Goal: Information Seeking & Learning: Learn about a topic

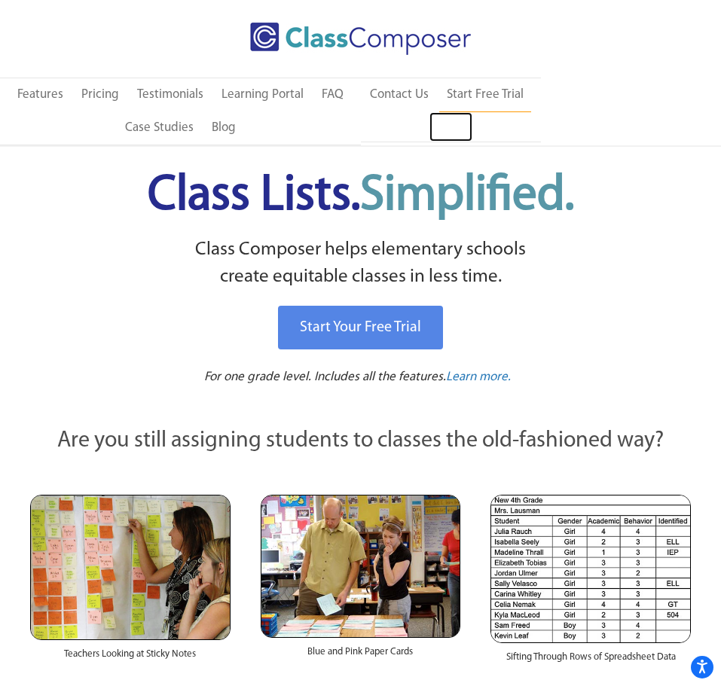
click at [440, 133] on link "Log In" at bounding box center [450, 127] width 43 height 30
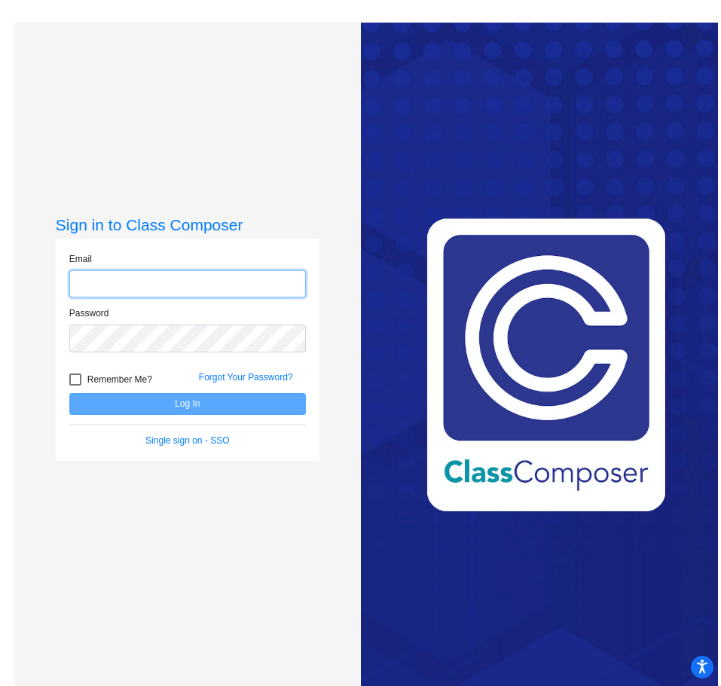
type input "[EMAIL_ADDRESS][DOMAIN_NAME]"
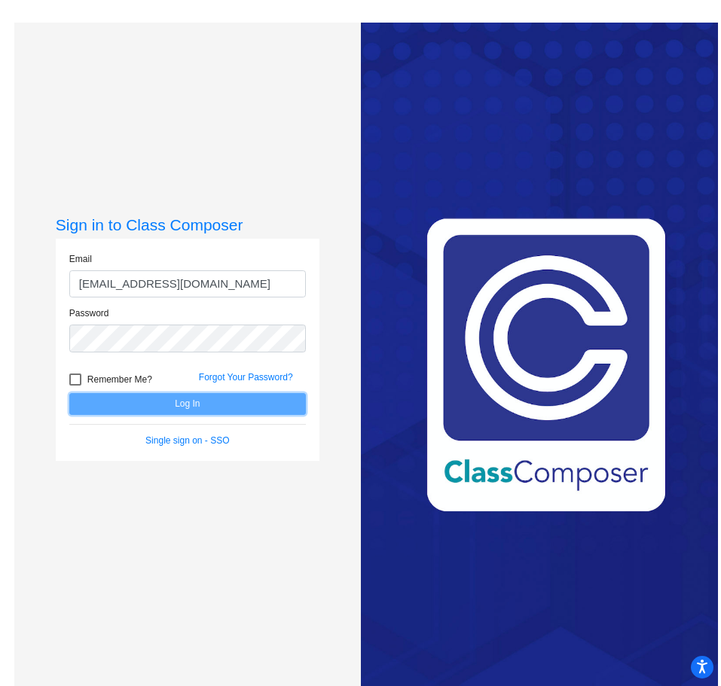
click at [111, 396] on button "Log In" at bounding box center [187, 404] width 236 height 22
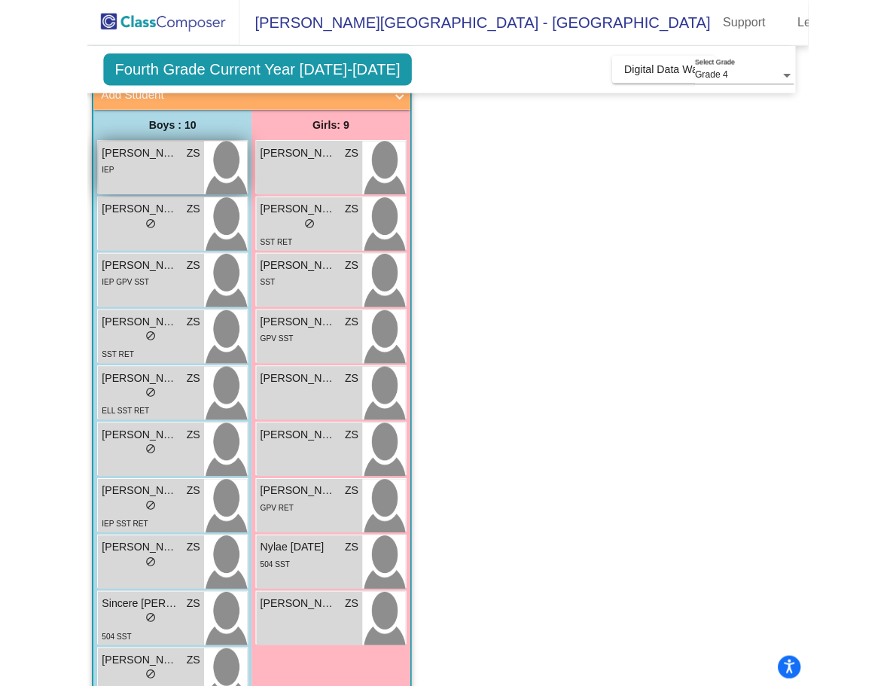
scroll to position [131, 0]
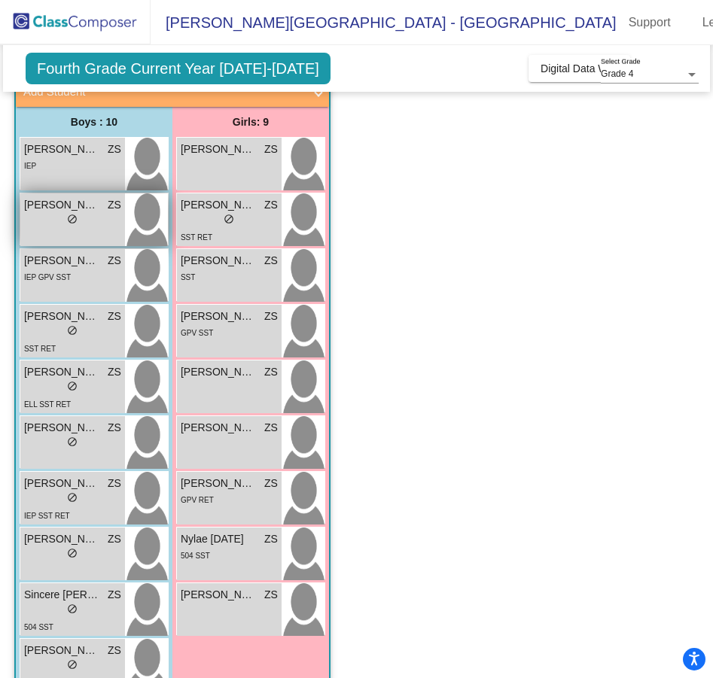
click at [36, 215] on div "lock do_not_disturb_alt" at bounding box center [72, 221] width 97 height 16
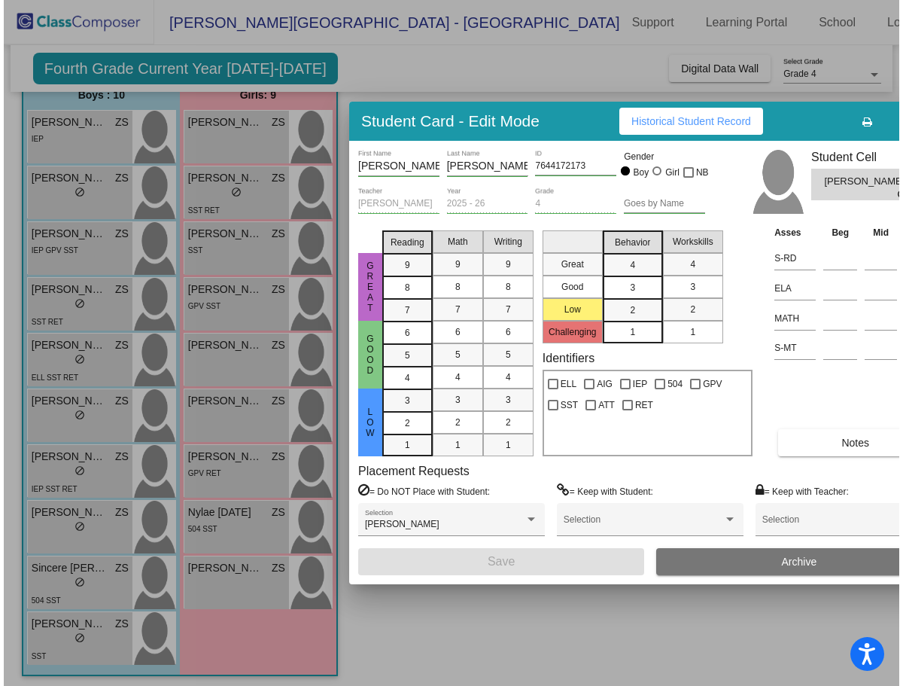
scroll to position [104, 0]
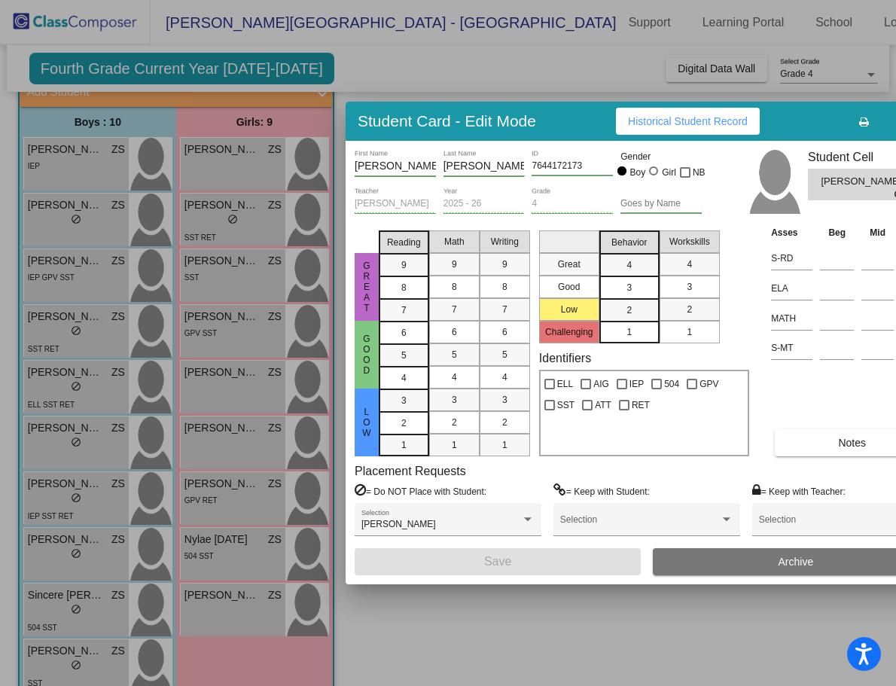
click at [684, 119] on span "Historical Student Record" at bounding box center [688, 121] width 120 height 12
click at [720, 118] on span "Historical Student Record" at bounding box center [688, 121] width 120 height 12
click at [600, 642] on div at bounding box center [448, 343] width 896 height 686
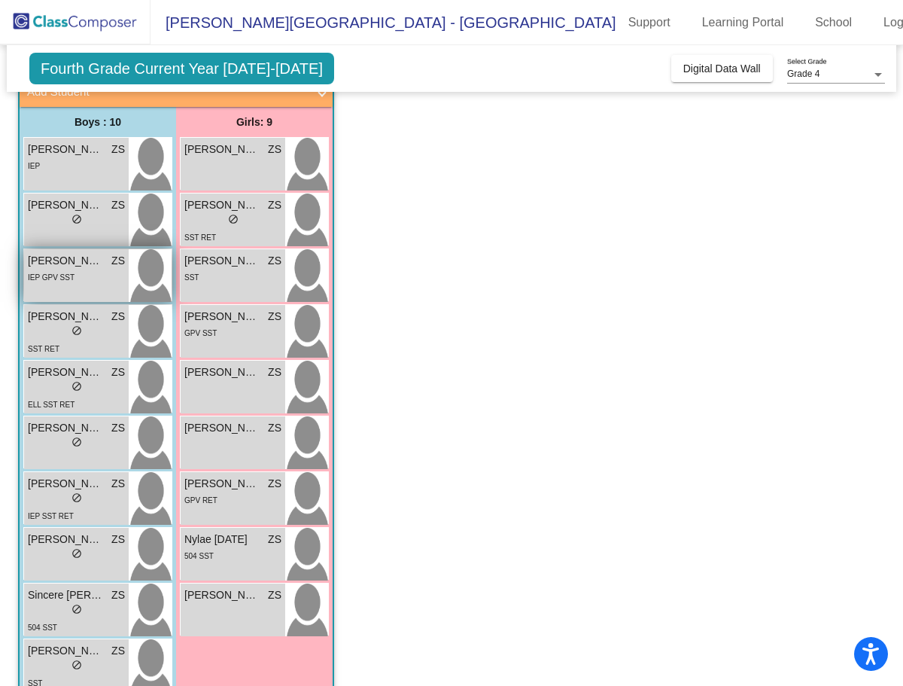
click at [66, 274] on span "IEP GPV SST" at bounding box center [51, 277] width 47 height 8
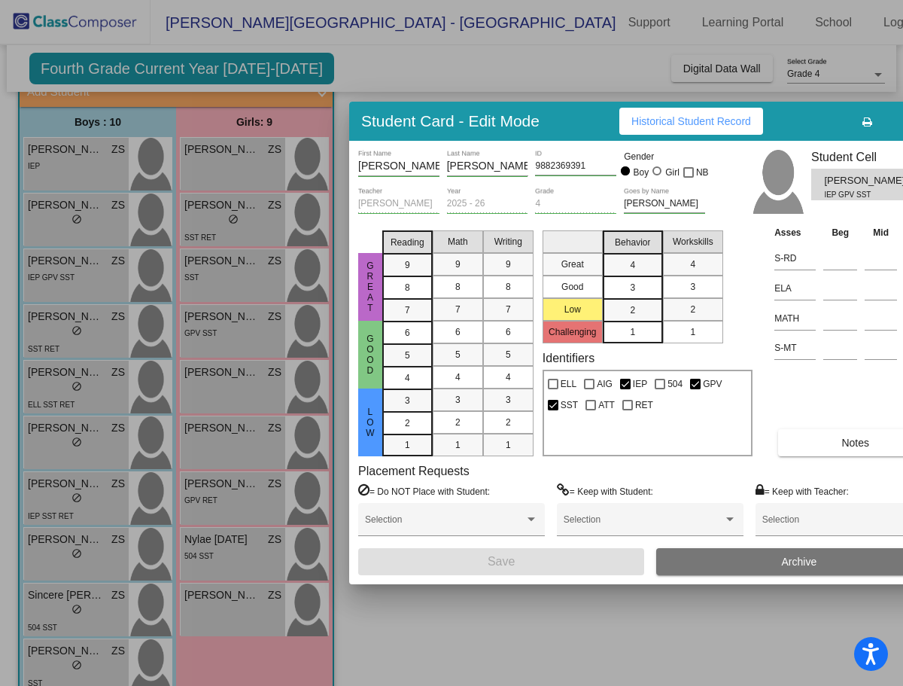
click at [704, 123] on span "Historical Student Record" at bounding box center [692, 121] width 120 height 12
click at [549, 604] on div at bounding box center [451, 343] width 903 height 686
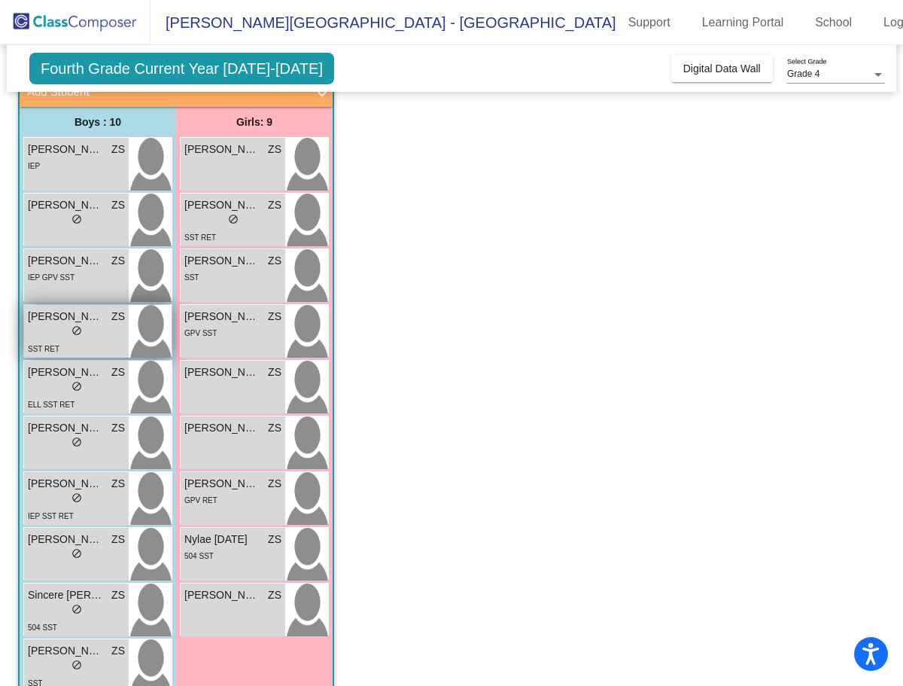
click at [41, 327] on div "lock do_not_disturb_alt" at bounding box center [76, 332] width 97 height 16
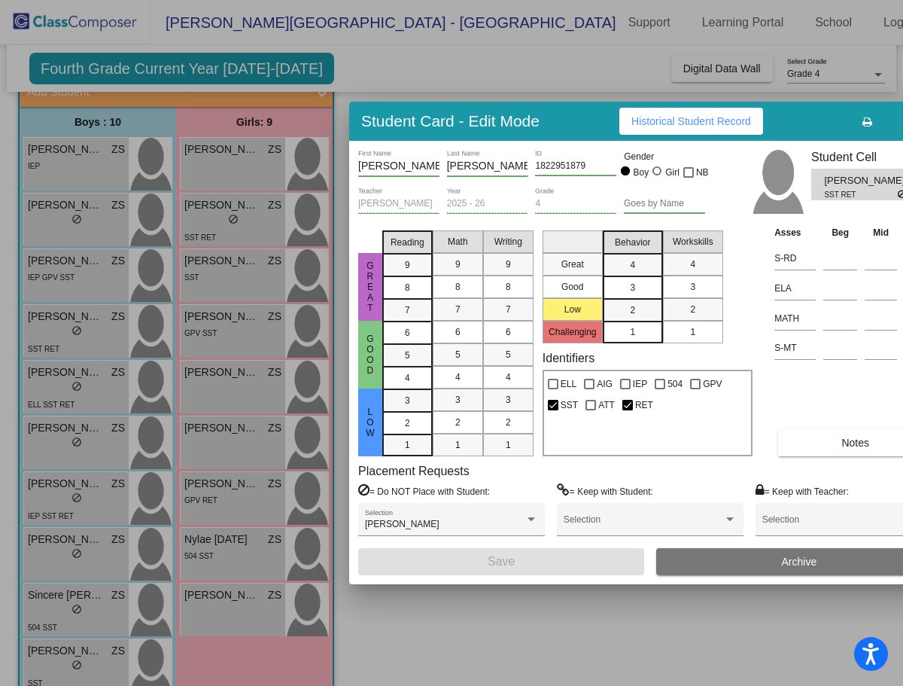
click at [666, 129] on button "Historical Student Record" at bounding box center [692, 121] width 144 height 27
click at [515, 640] on div at bounding box center [451, 343] width 903 height 686
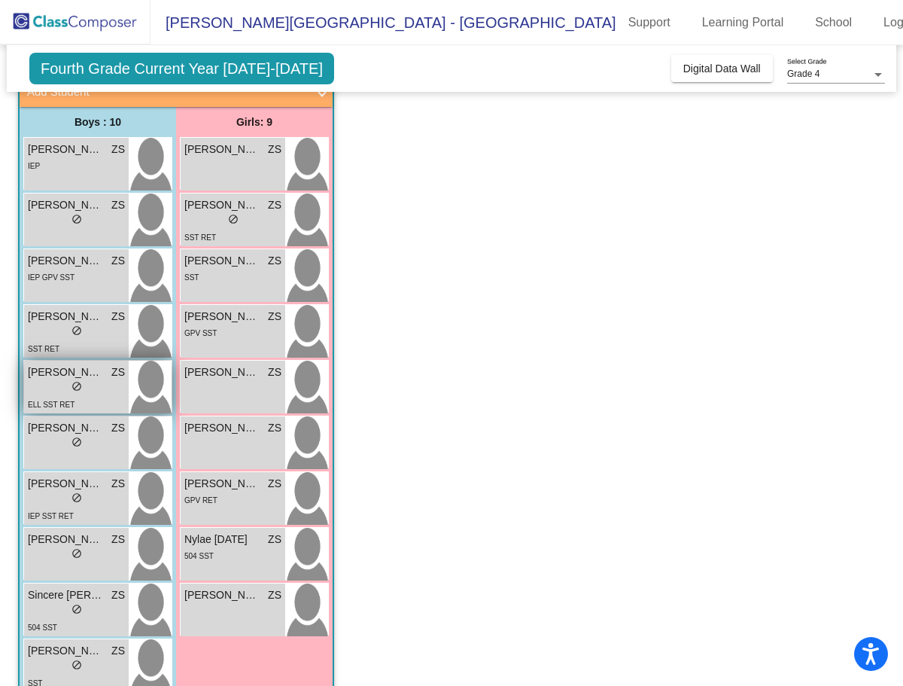
click at [45, 373] on span "[PERSON_NAME]" at bounding box center [65, 372] width 75 height 16
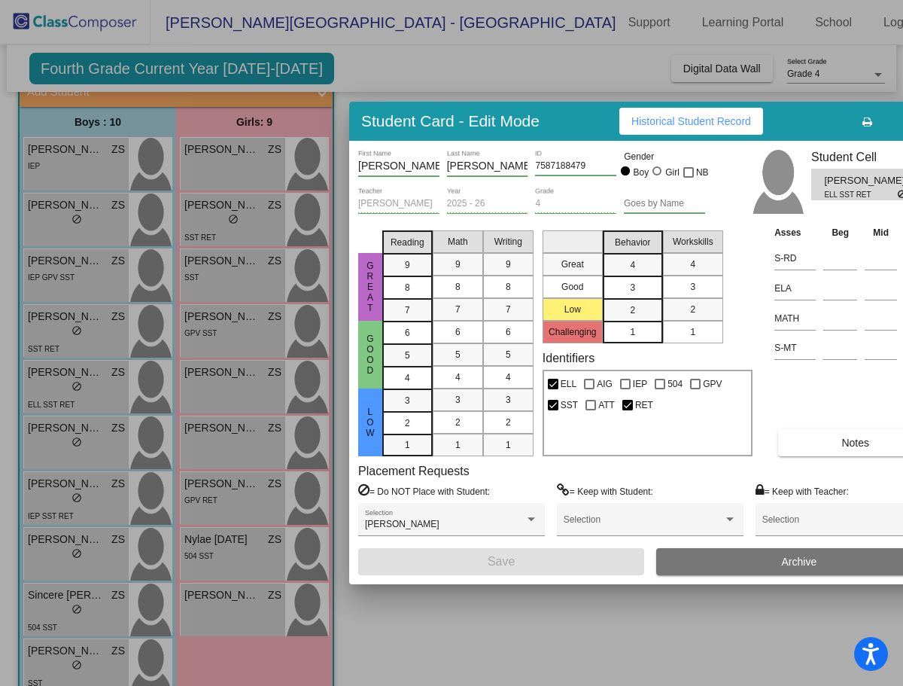
click at [707, 126] on span "Historical Student Record" at bounding box center [692, 121] width 120 height 12
click at [501, 639] on div at bounding box center [451, 343] width 903 height 686
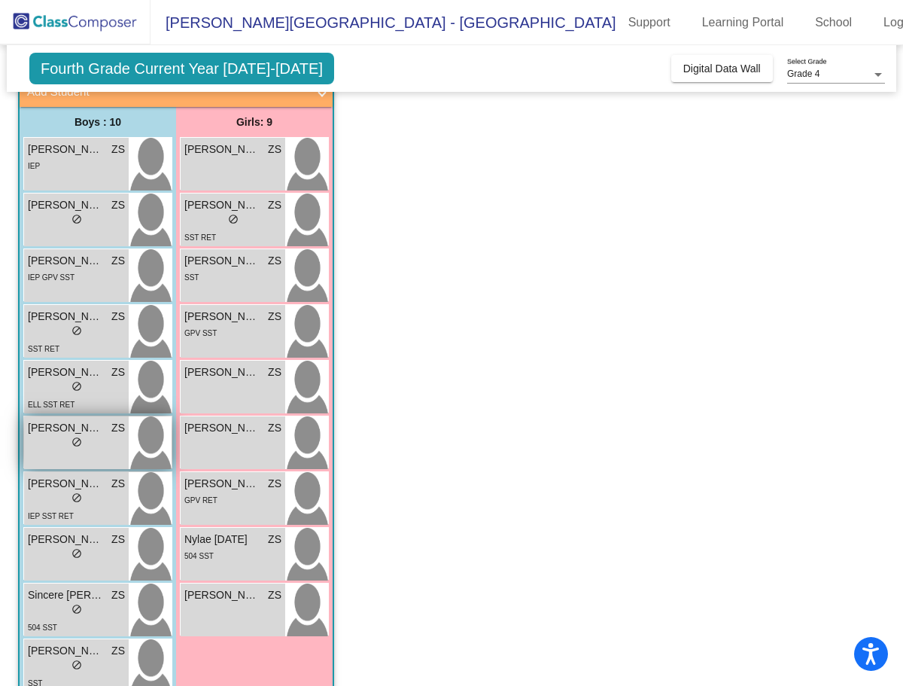
click at [31, 440] on div "lock do_not_disturb_alt" at bounding box center [76, 444] width 97 height 16
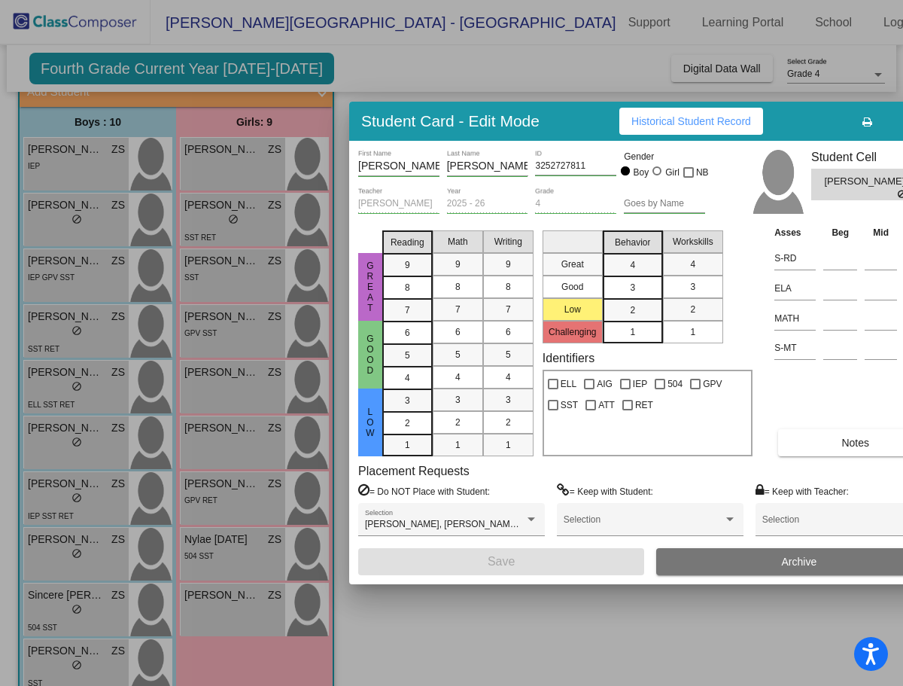
click at [720, 120] on span "Historical Student Record" at bounding box center [692, 121] width 120 height 12
click at [486, 642] on div at bounding box center [451, 343] width 903 height 686
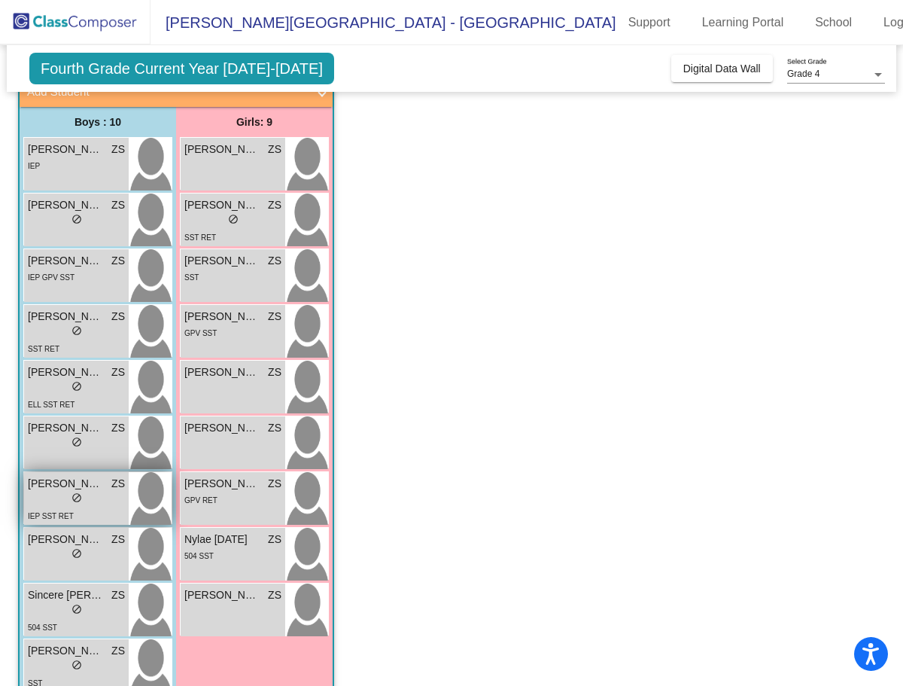
click at [41, 497] on div "lock do_not_disturb_alt" at bounding box center [76, 500] width 97 height 16
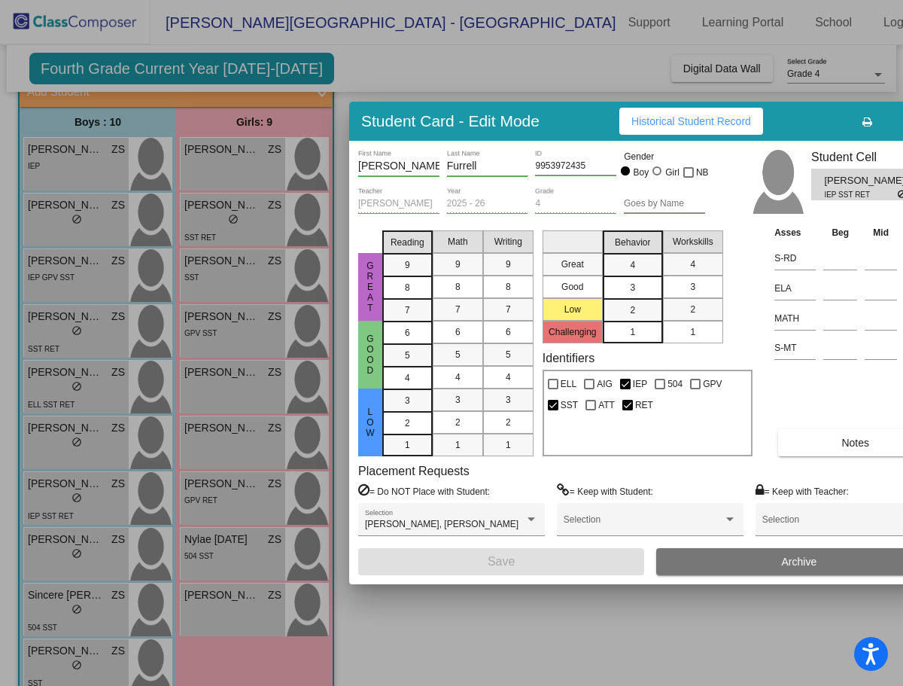
click at [672, 121] on span "Historical Student Record" at bounding box center [692, 121] width 120 height 12
click at [454, 631] on div at bounding box center [451, 343] width 903 height 686
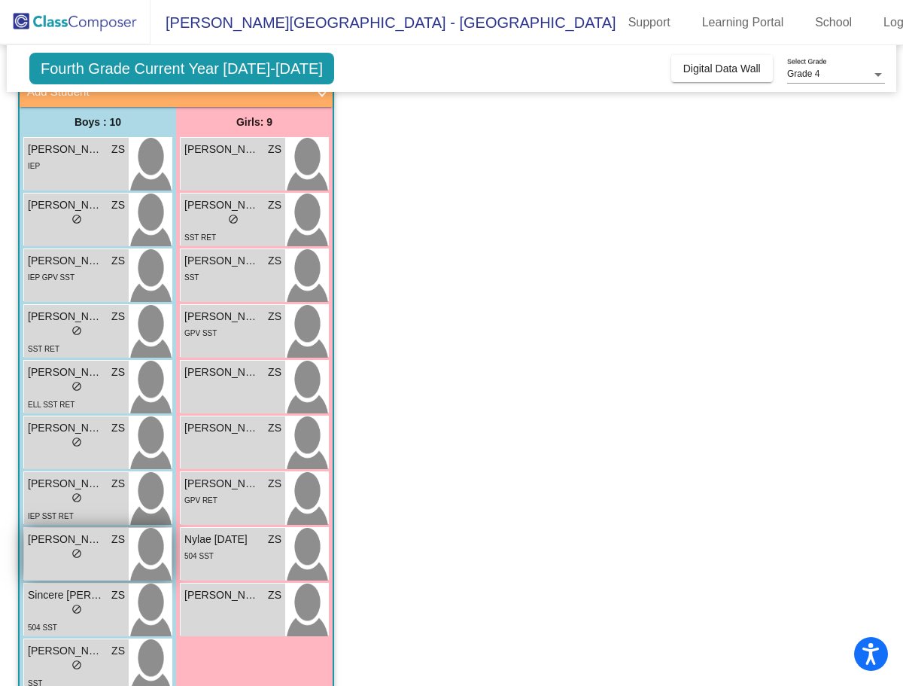
click at [61, 562] on div "lock do_not_disturb_alt" at bounding box center [76, 555] width 97 height 16
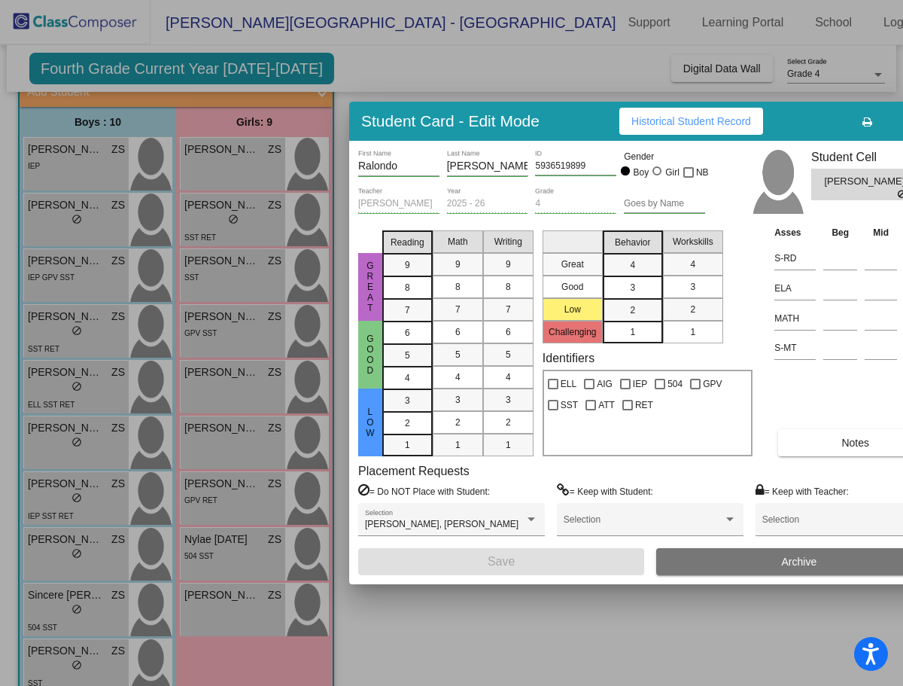
click at [708, 129] on button "Historical Student Record" at bounding box center [692, 121] width 144 height 27
click at [510, 645] on div at bounding box center [451, 343] width 903 height 686
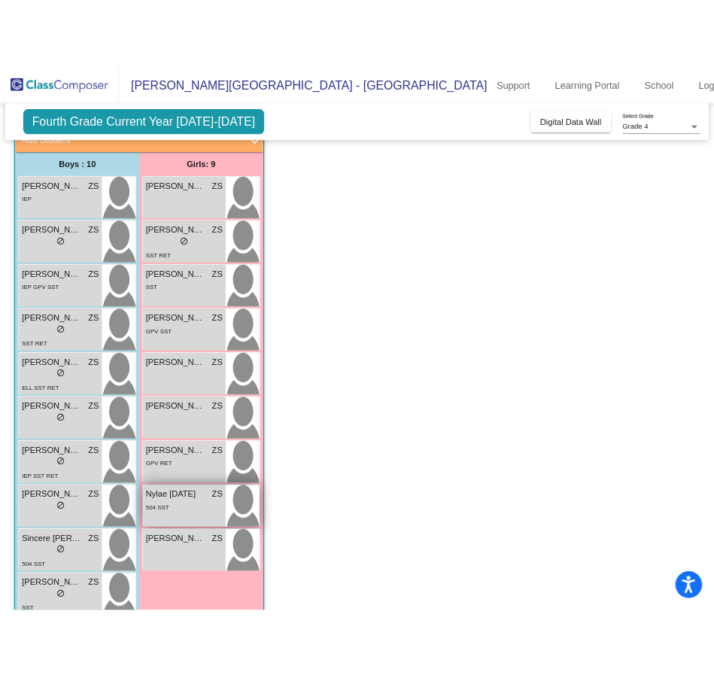
scroll to position [136, 0]
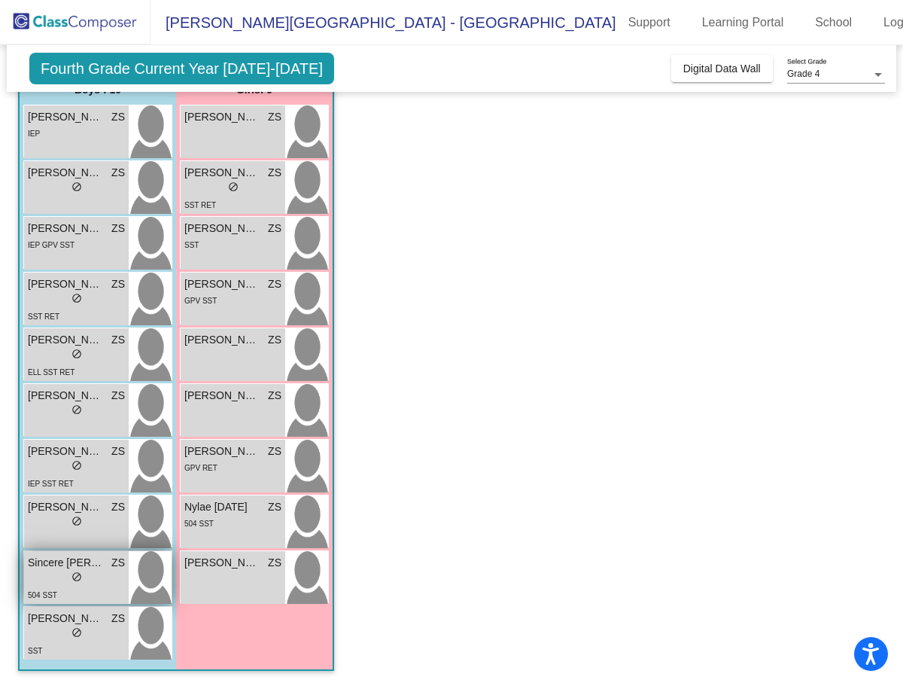
click at [44, 568] on span "Sincere [PERSON_NAME]" at bounding box center [65, 563] width 75 height 16
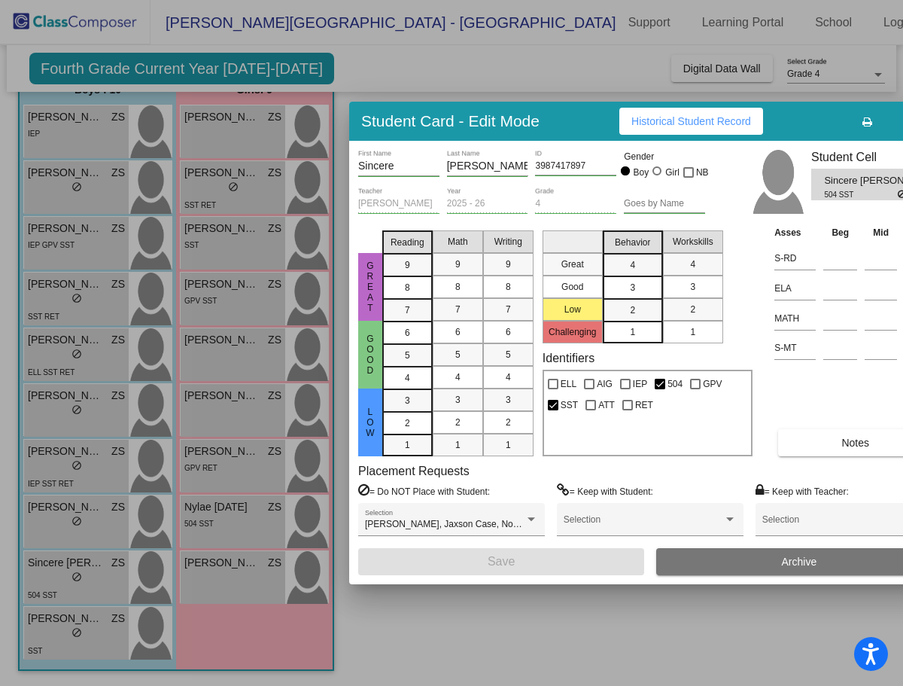
click at [660, 126] on span "Historical Student Record" at bounding box center [692, 121] width 120 height 12
click at [414, 645] on div at bounding box center [451, 343] width 903 height 686
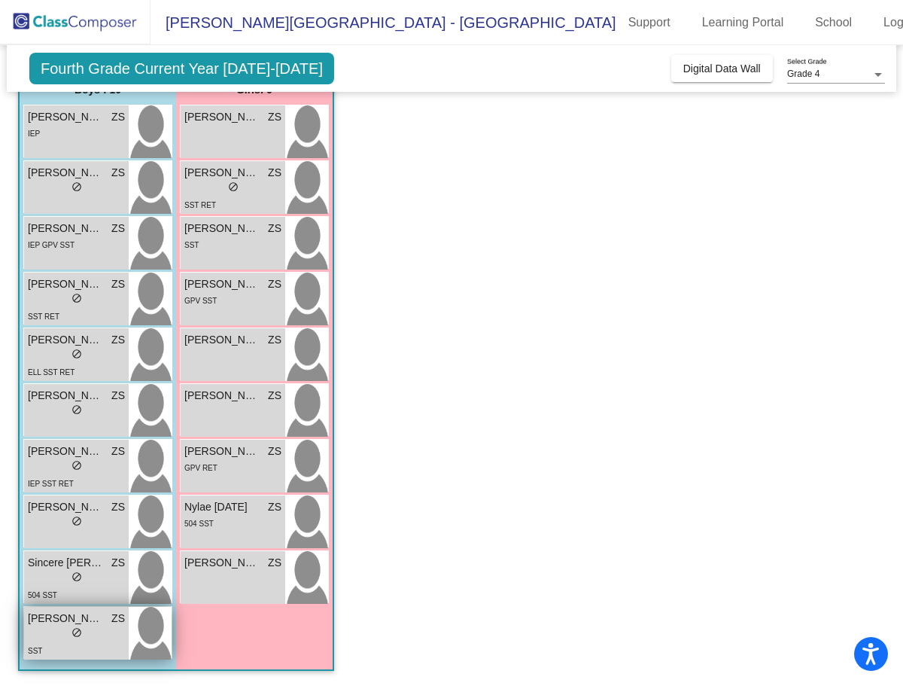
click at [33, 632] on div "lock do_not_disturb_alt" at bounding box center [76, 634] width 97 height 16
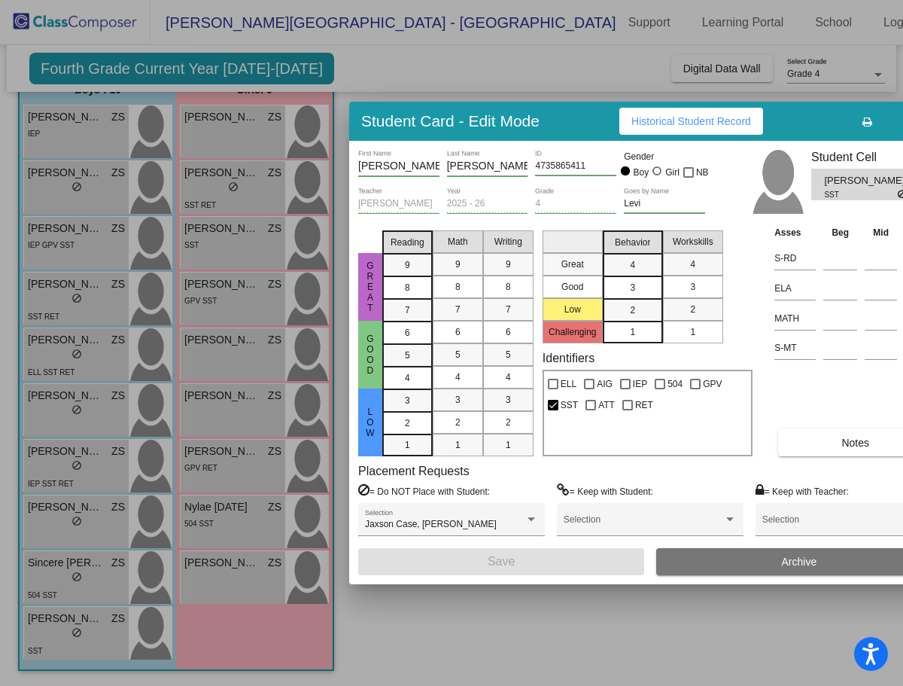
click at [714, 115] on span "Historical Student Record" at bounding box center [692, 121] width 120 height 12
click at [600, 68] on div at bounding box center [451, 343] width 903 height 686
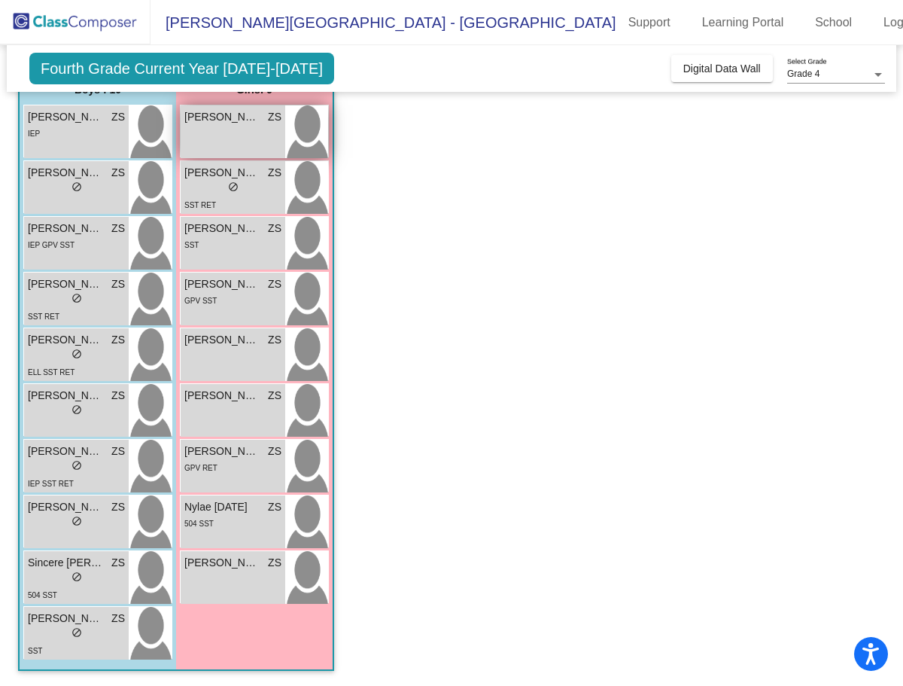
click at [198, 140] on div "[PERSON_NAME] ZS lock do_not_disturb_alt" at bounding box center [233, 131] width 105 height 53
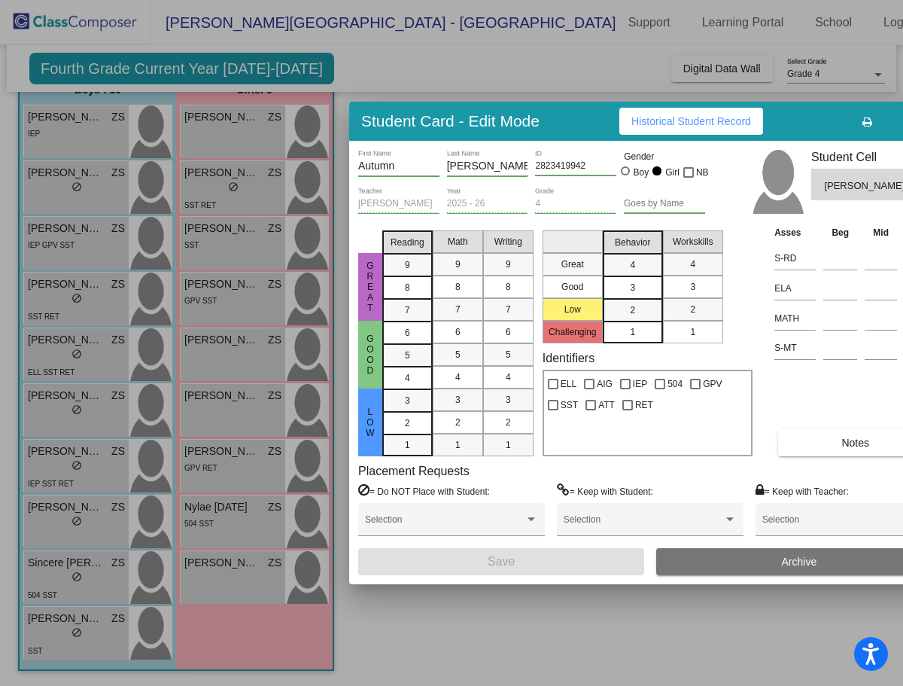
click at [691, 115] on span "Historical Student Record" at bounding box center [692, 121] width 120 height 12
click at [458, 648] on div at bounding box center [451, 343] width 903 height 686
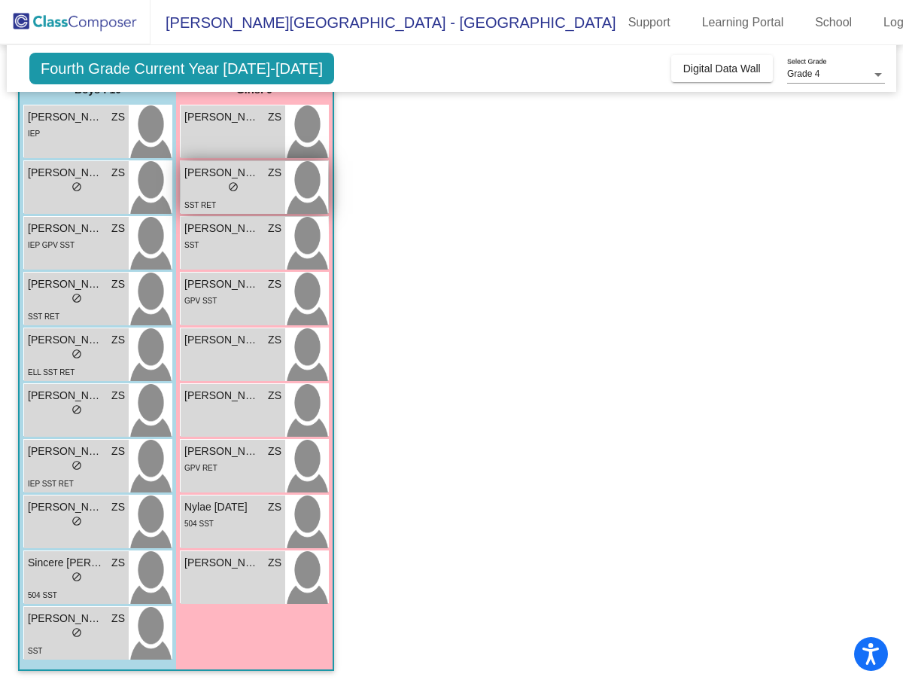
click at [197, 193] on div "lock do_not_disturb_alt" at bounding box center [232, 189] width 97 height 16
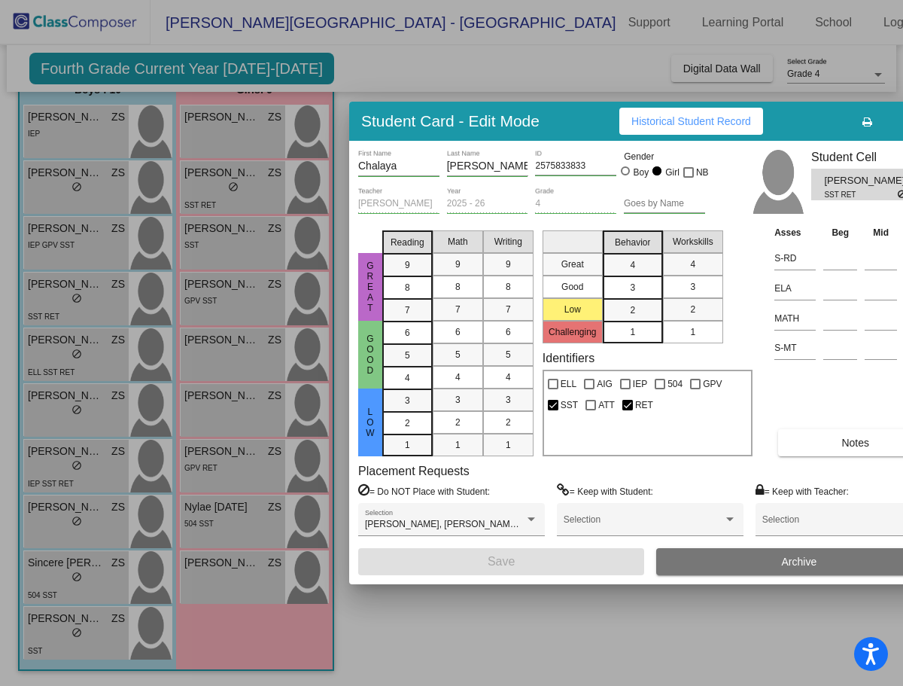
click at [666, 110] on button "Historical Student Record" at bounding box center [692, 121] width 144 height 27
click at [501, 614] on div at bounding box center [451, 343] width 903 height 686
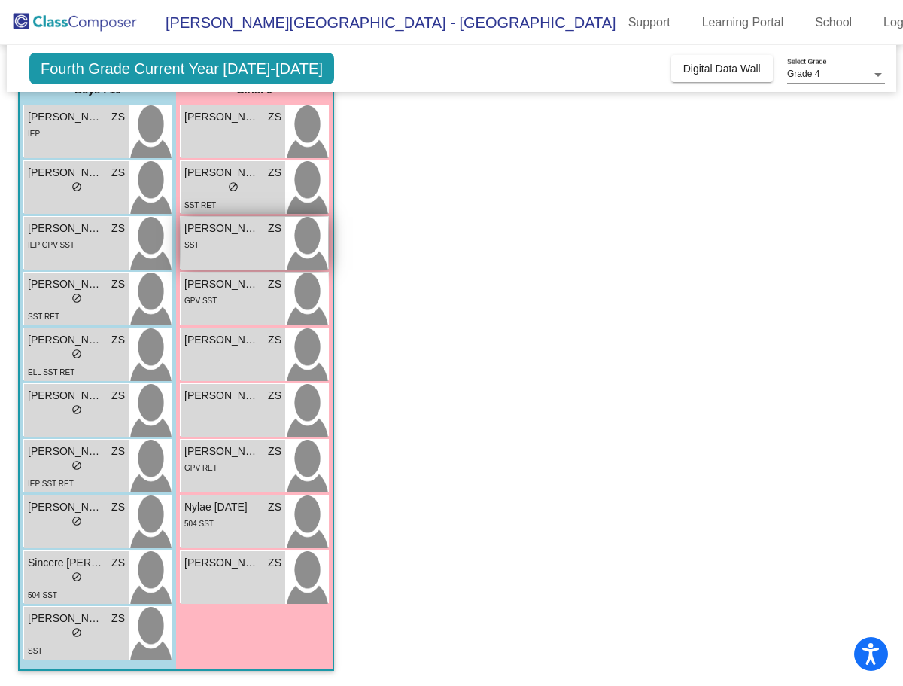
click at [200, 242] on div "SST" at bounding box center [232, 244] width 97 height 16
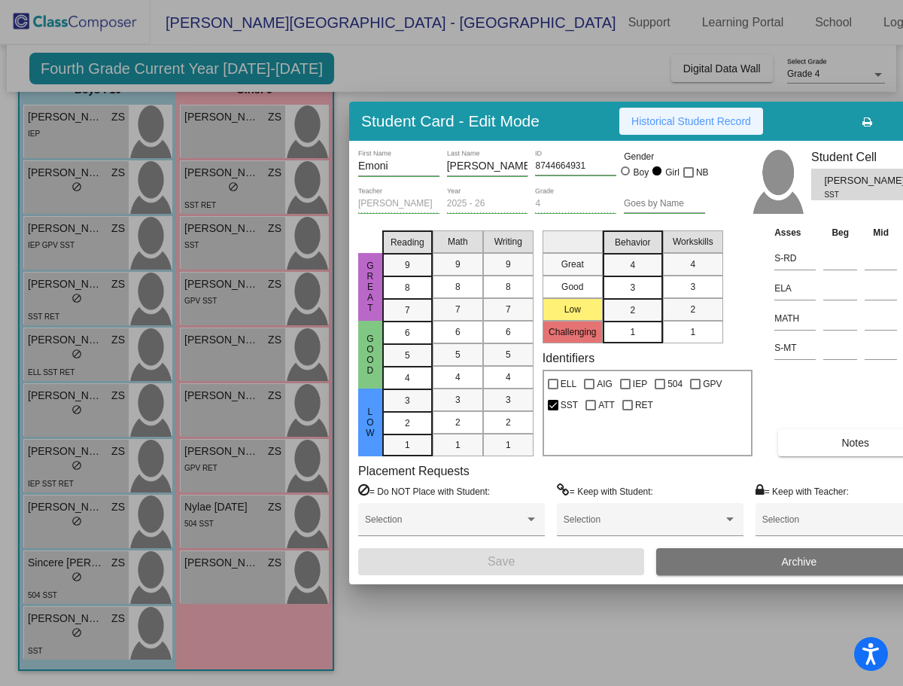
click at [696, 129] on button "Historical Student Record" at bounding box center [692, 121] width 144 height 27
click at [489, 650] on div at bounding box center [451, 343] width 903 height 686
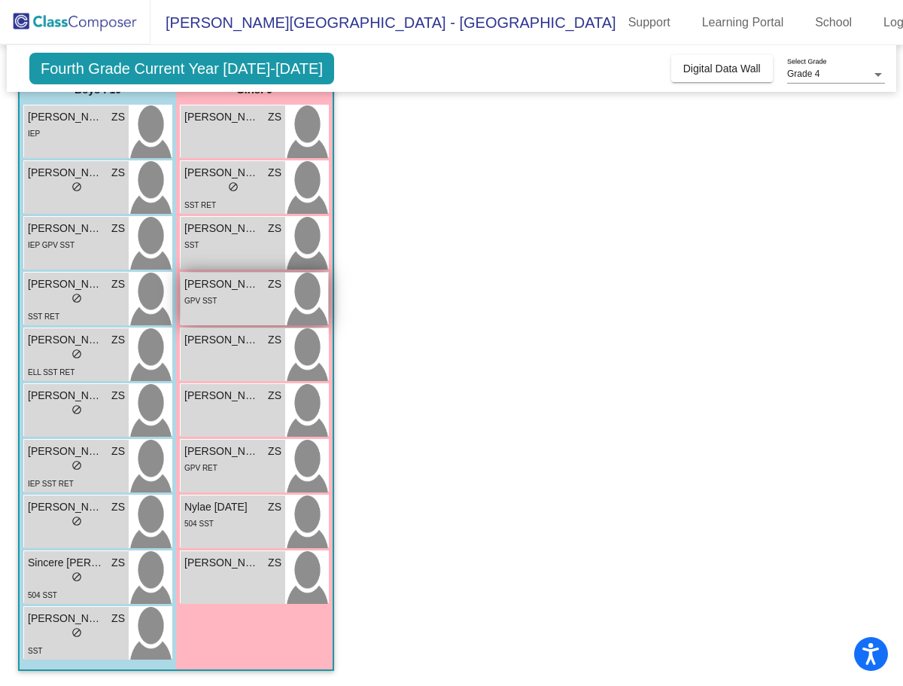
click at [202, 318] on div "[PERSON_NAME] ZS lock do_not_disturb_alt GPV SST" at bounding box center [233, 299] width 105 height 53
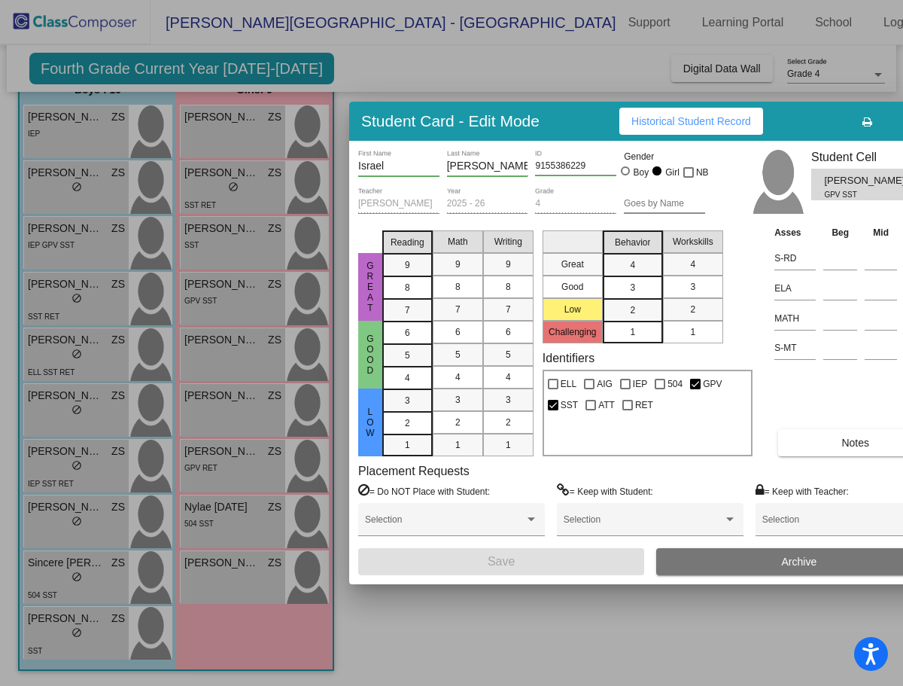
click at [663, 129] on button "Historical Student Record" at bounding box center [692, 121] width 144 height 27
click at [537, 634] on div at bounding box center [451, 343] width 903 height 686
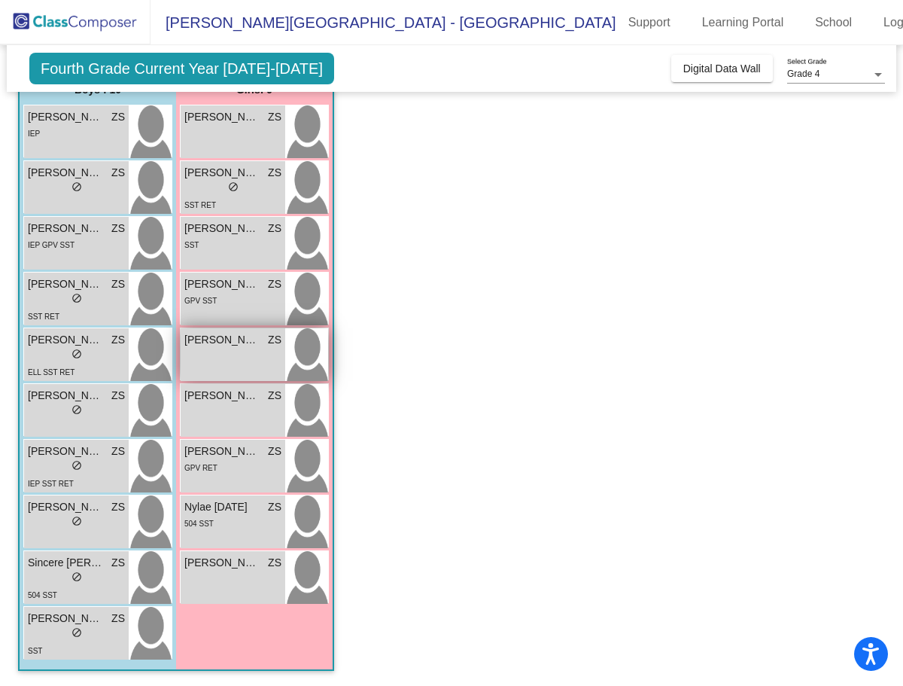
click at [191, 361] on div "[PERSON_NAME] ZS lock do_not_disturb_alt" at bounding box center [233, 354] width 105 height 53
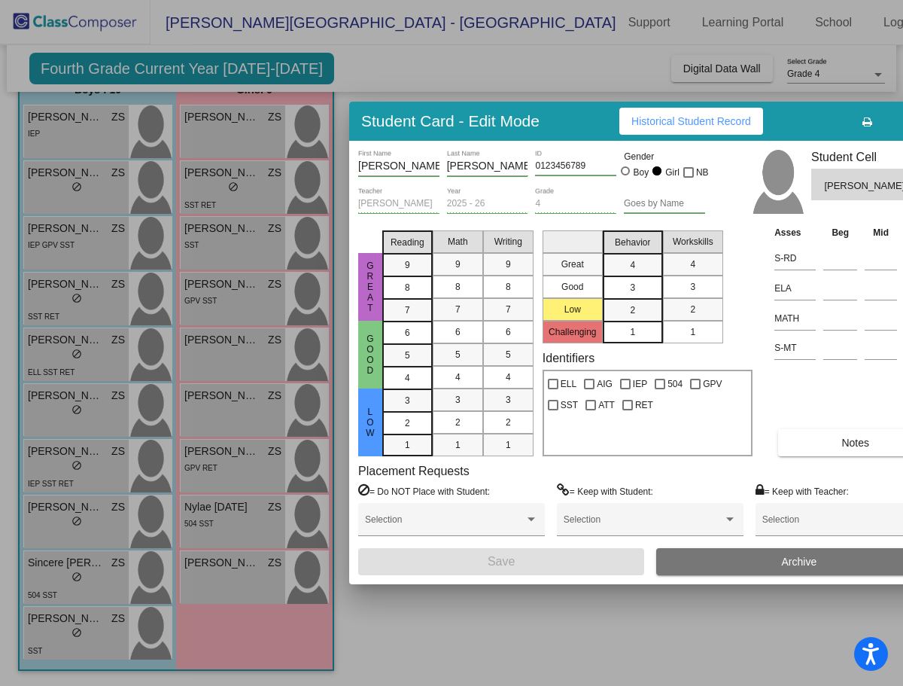
click at [683, 123] on span "Historical Student Record" at bounding box center [692, 121] width 120 height 12
click at [626, 607] on div at bounding box center [451, 343] width 903 height 686
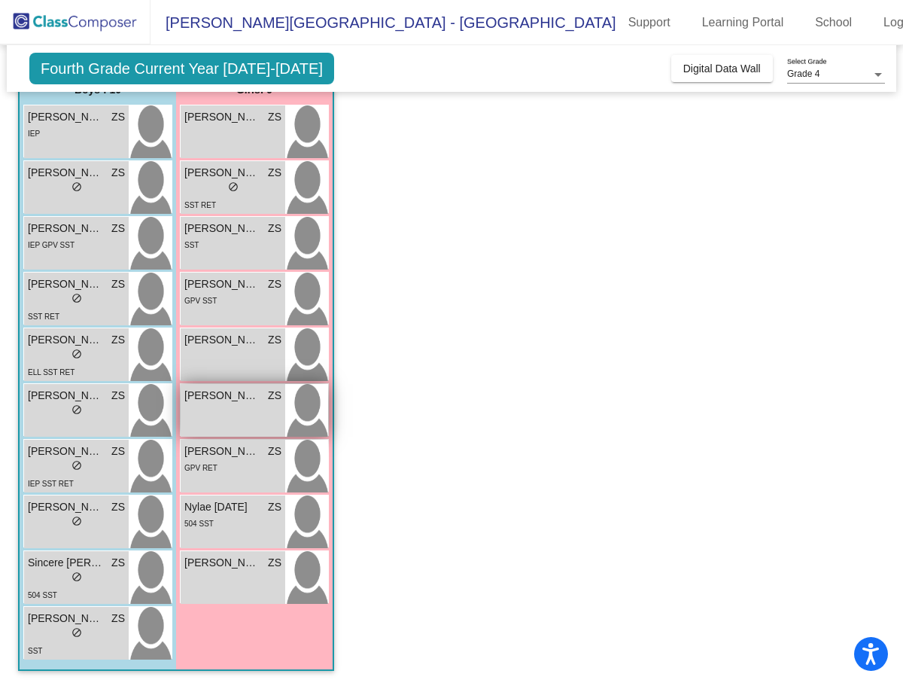
click at [218, 399] on span "[PERSON_NAME]" at bounding box center [221, 396] width 75 height 16
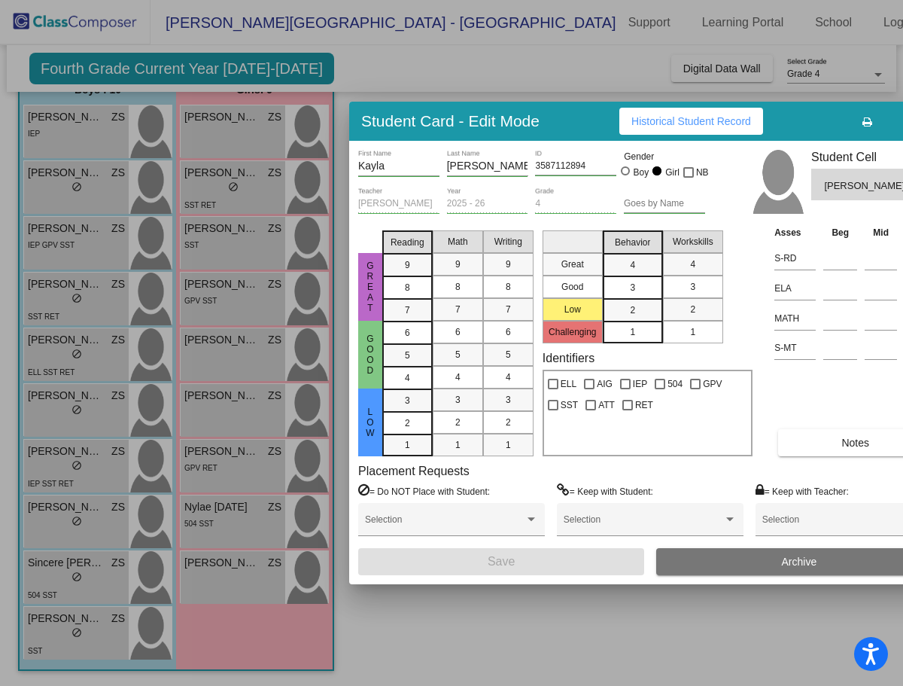
click at [708, 114] on button "Historical Student Record" at bounding box center [692, 121] width 144 height 27
click at [501, 619] on div at bounding box center [451, 343] width 903 height 686
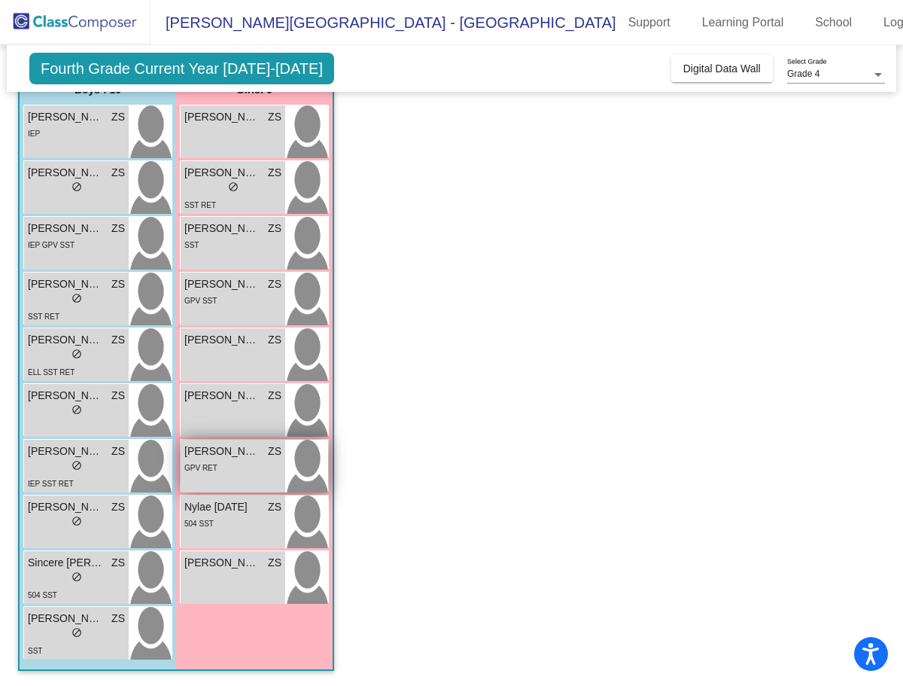
click at [211, 472] on span "GPV RET" at bounding box center [200, 468] width 33 height 8
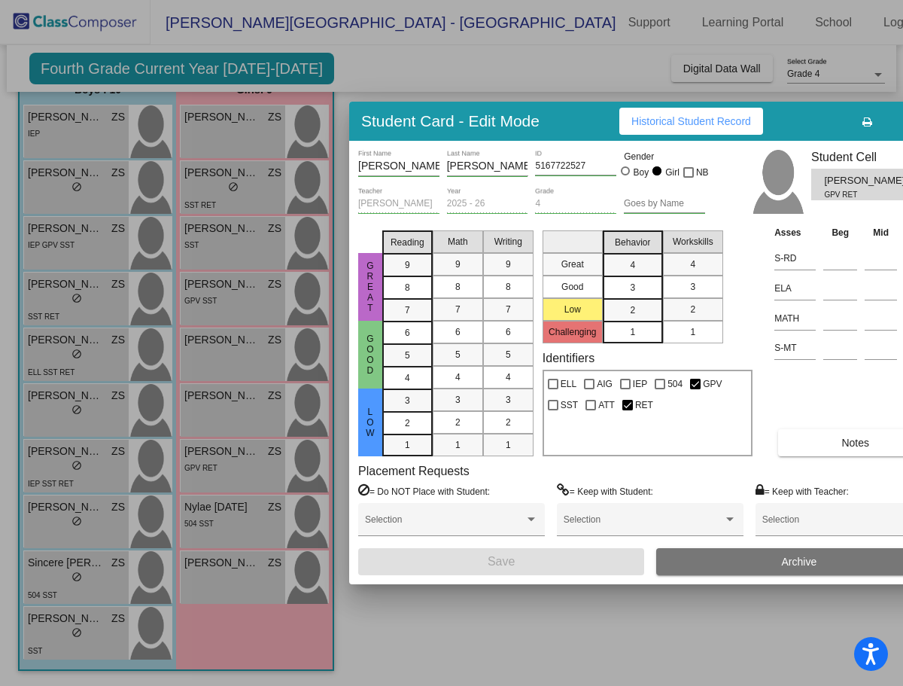
click at [644, 129] on button "Historical Student Record" at bounding box center [692, 121] width 144 height 27
click at [608, 632] on div at bounding box center [451, 343] width 903 height 686
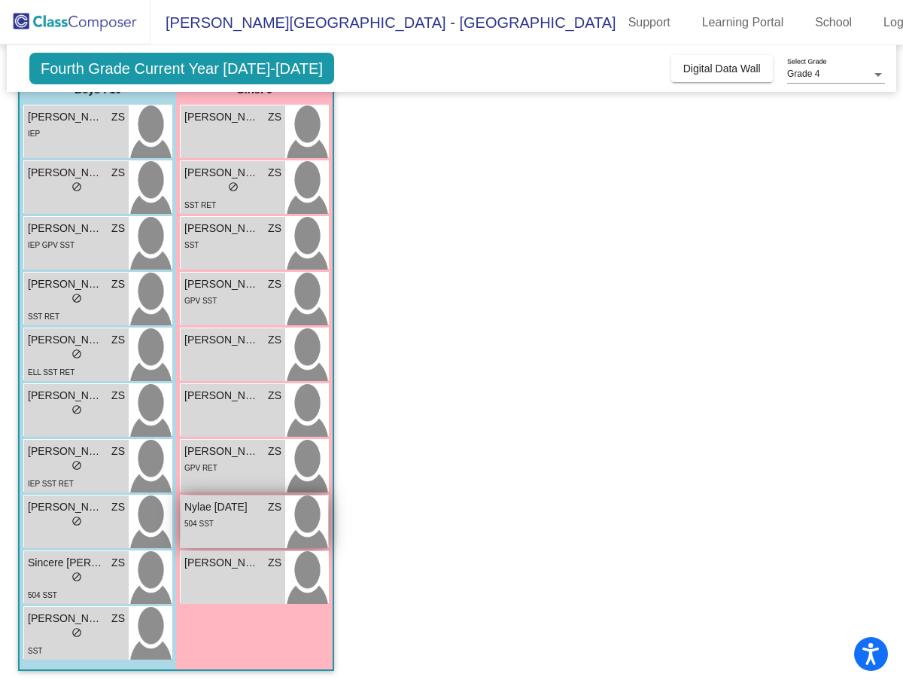
click at [231, 526] on div "504 SST" at bounding box center [232, 523] width 97 height 16
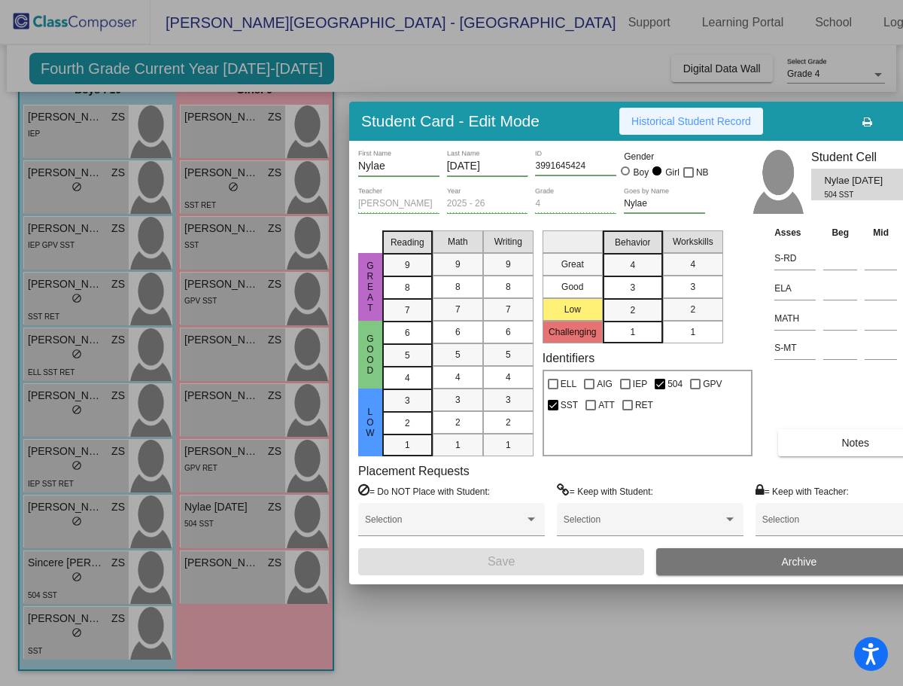
click at [716, 124] on span "Historical Student Record" at bounding box center [692, 121] width 120 height 12
click at [602, 644] on div at bounding box center [451, 343] width 903 height 686
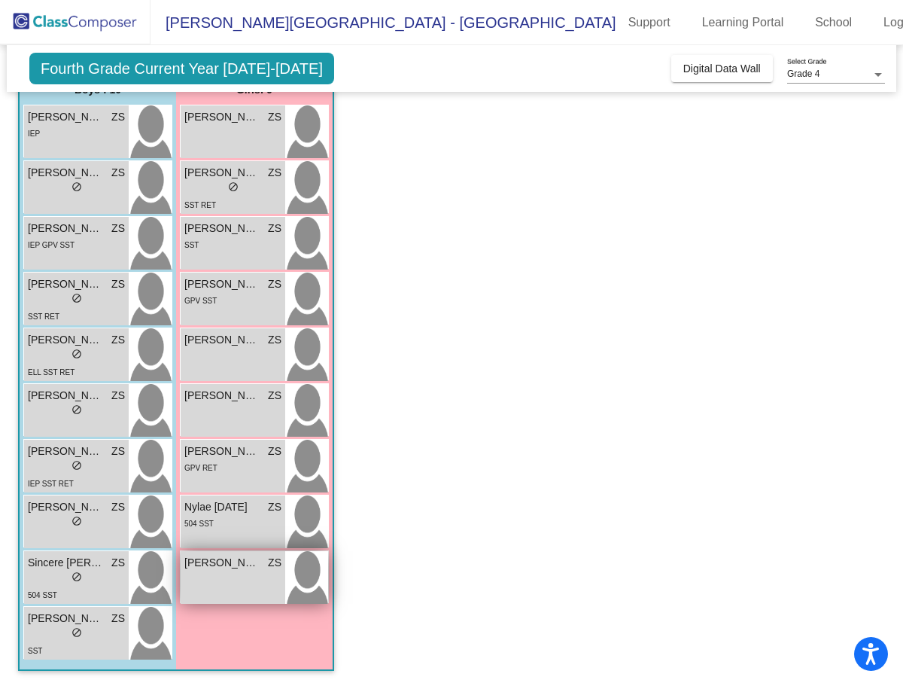
click at [233, 568] on span "[PERSON_NAME]" at bounding box center [221, 563] width 75 height 16
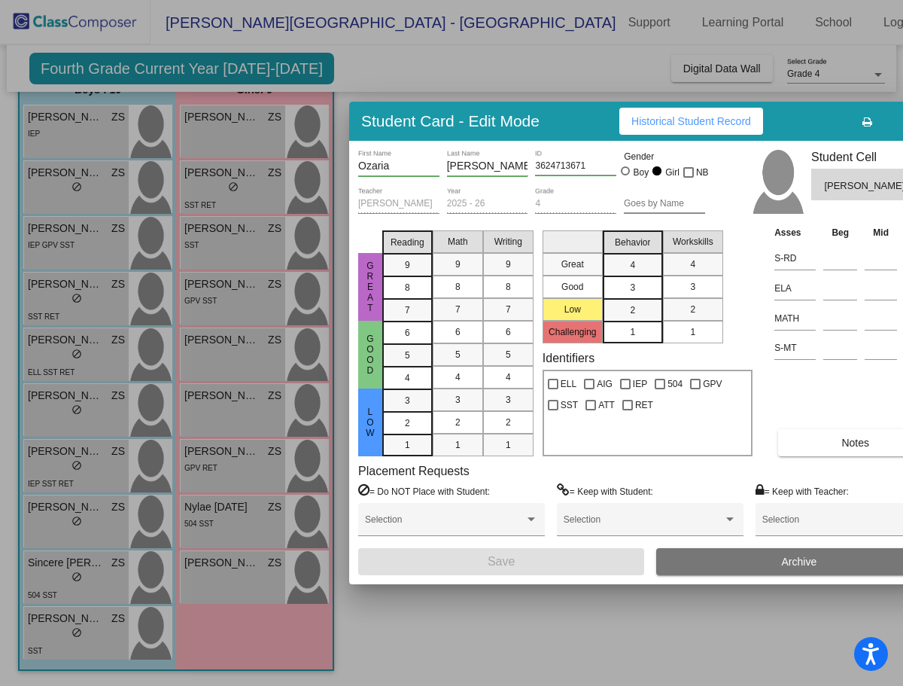
click at [647, 131] on button "Historical Student Record" at bounding box center [692, 121] width 144 height 27
click at [459, 603] on div at bounding box center [451, 343] width 903 height 686
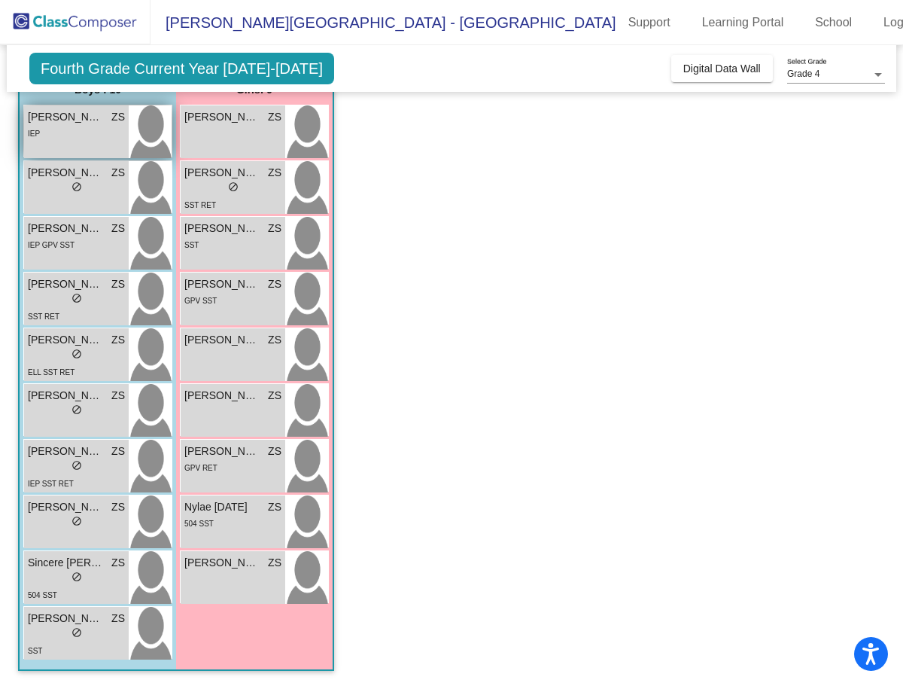
click at [87, 151] on div "[PERSON_NAME] ZS lock do_not_disturb_alt IEP" at bounding box center [76, 131] width 105 height 53
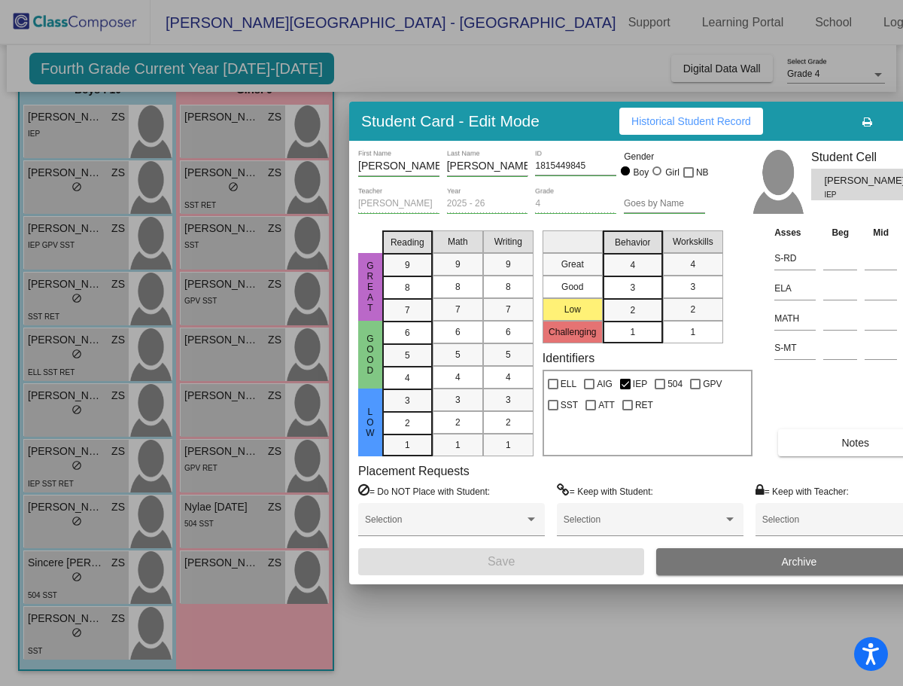
click at [687, 114] on button "Historical Student Record" at bounding box center [692, 121] width 144 height 27
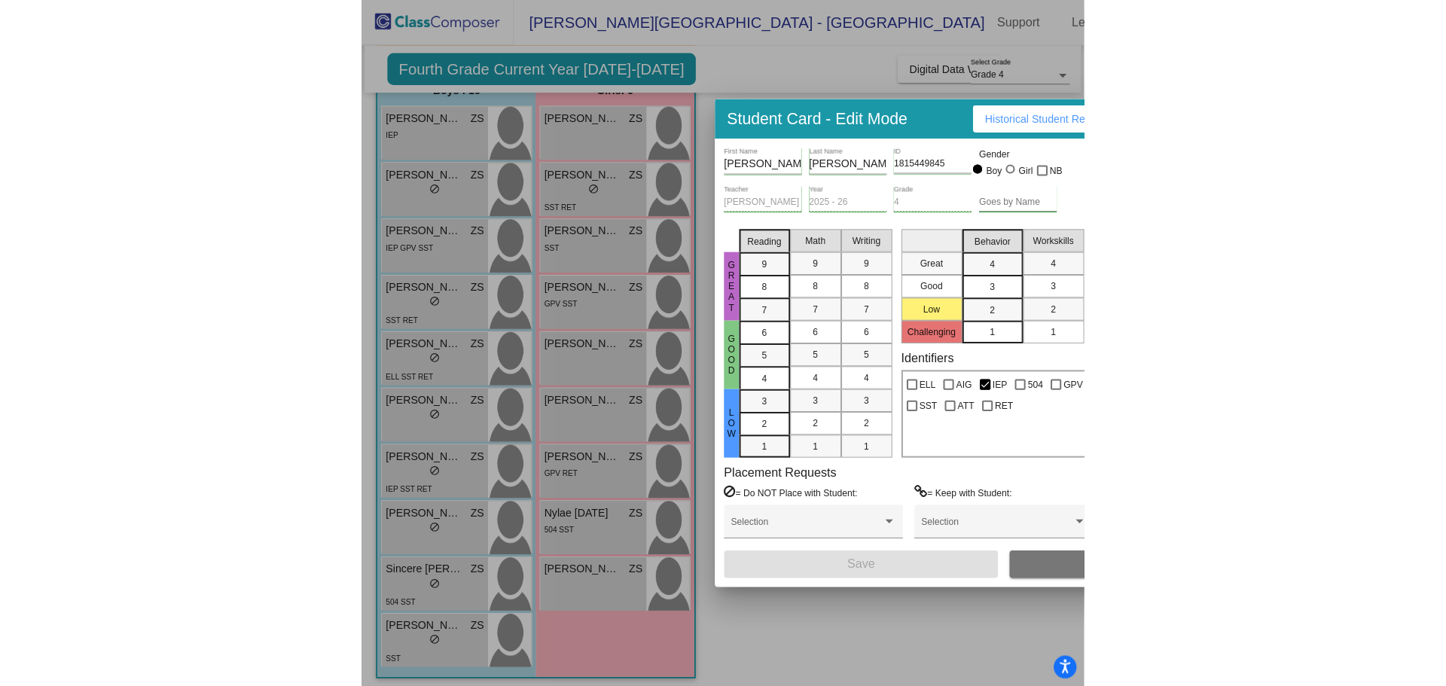
scroll to position [0, 0]
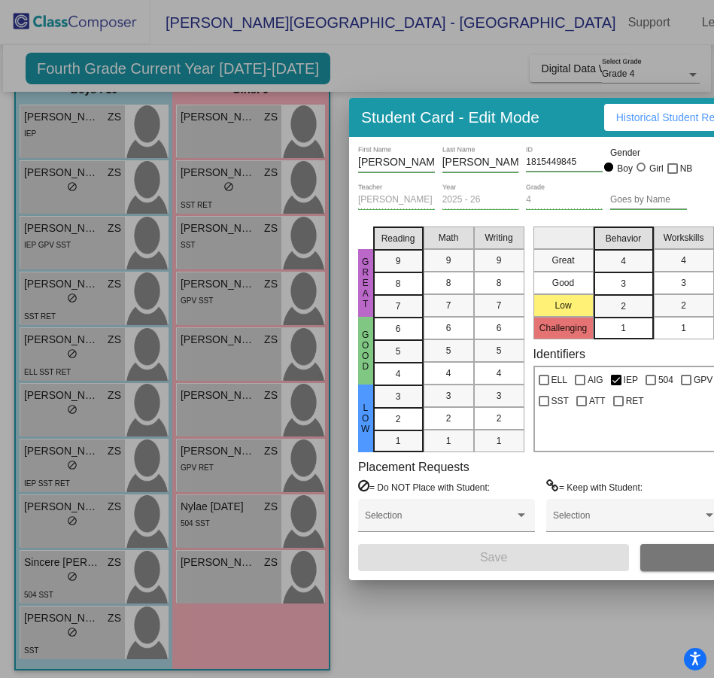
click at [533, 599] on div at bounding box center [357, 339] width 714 height 678
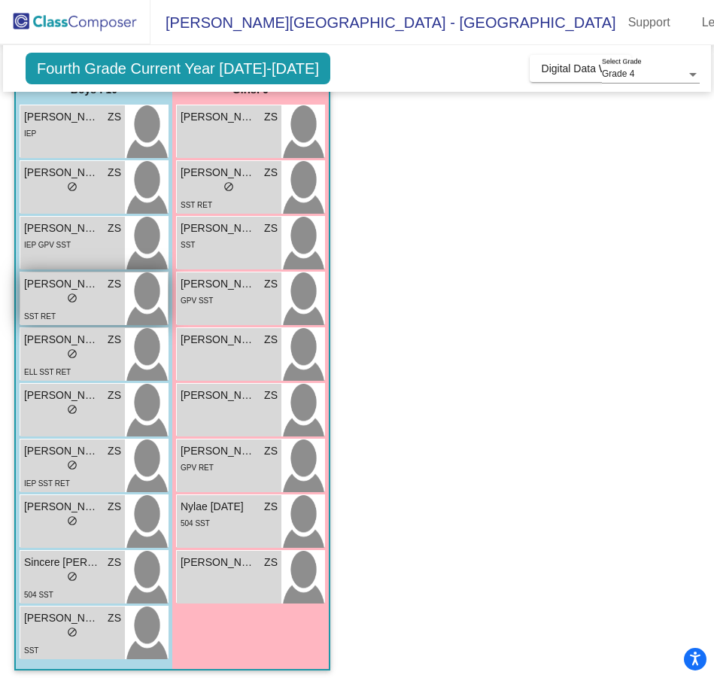
click at [34, 282] on span "[PERSON_NAME]" at bounding box center [61, 284] width 75 height 16
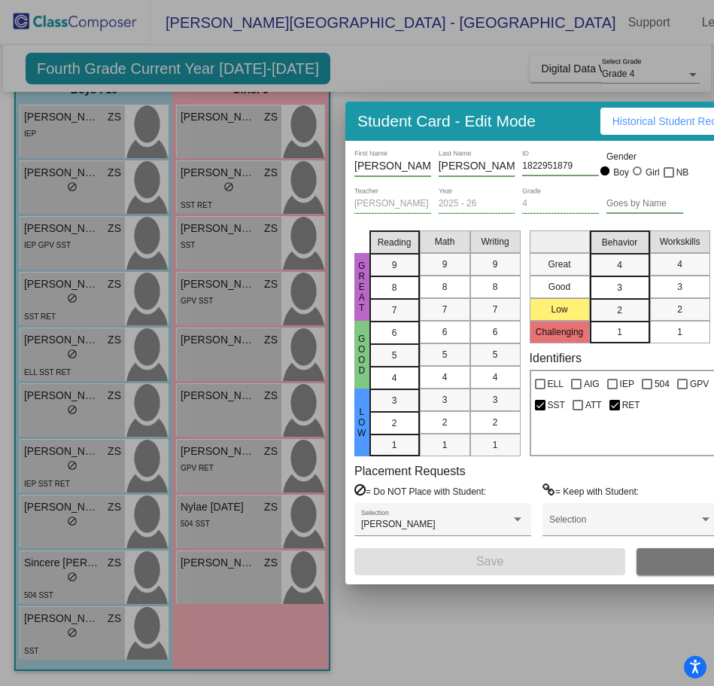
click at [505, 595] on div at bounding box center [357, 343] width 714 height 686
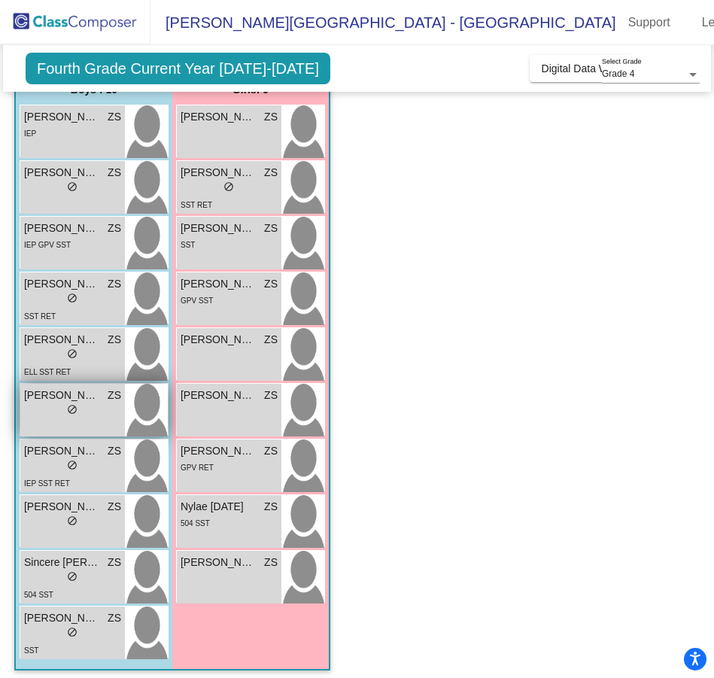
click at [37, 408] on div "lock do_not_disturb_alt" at bounding box center [72, 412] width 97 height 16
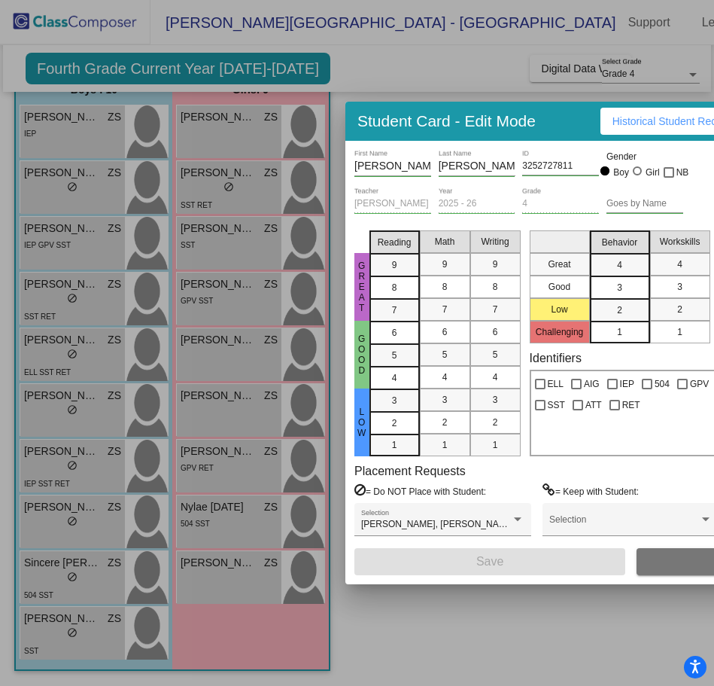
click at [482, 168] on input "[PERSON_NAME]" at bounding box center [477, 166] width 77 height 12
click at [532, 620] on div at bounding box center [357, 343] width 714 height 686
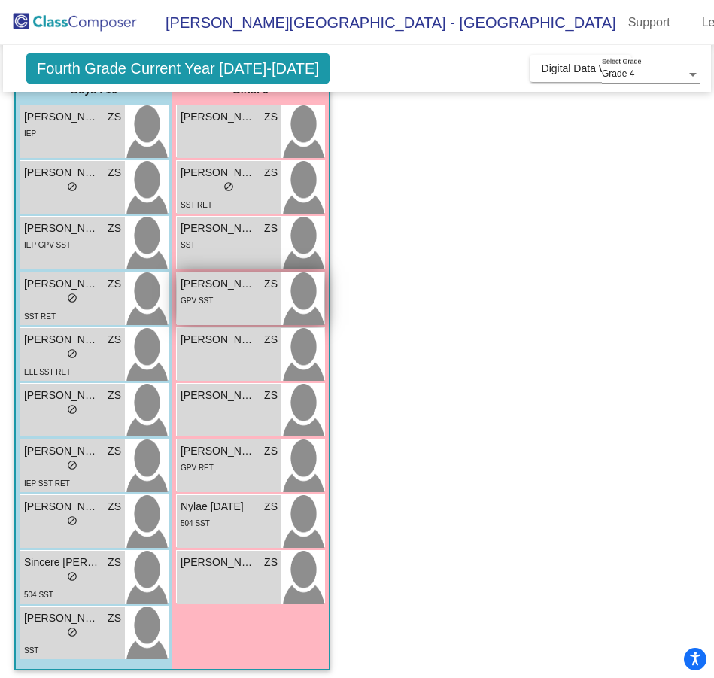
click at [222, 295] on div "GPV SST" at bounding box center [229, 300] width 97 height 16
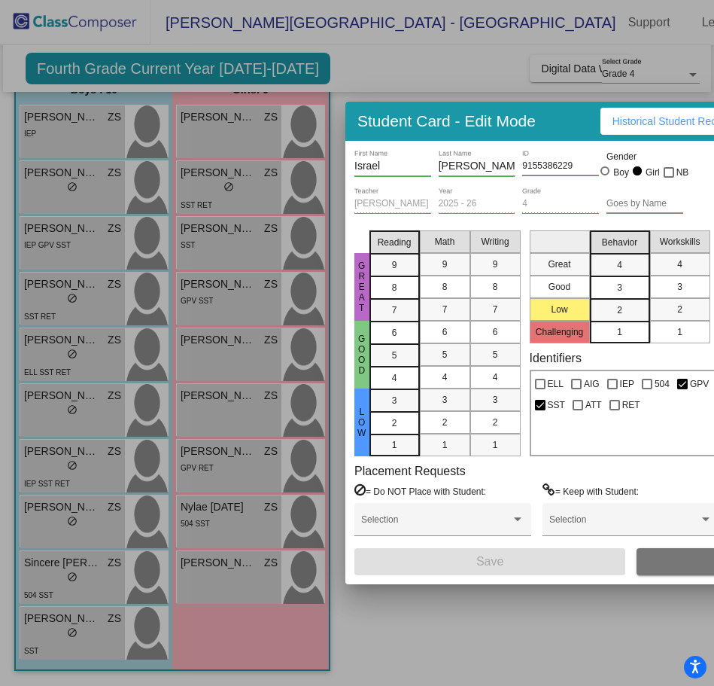
click at [638, 124] on span "Historical Student Record" at bounding box center [673, 121] width 120 height 12
click at [457, 600] on div at bounding box center [357, 343] width 714 height 686
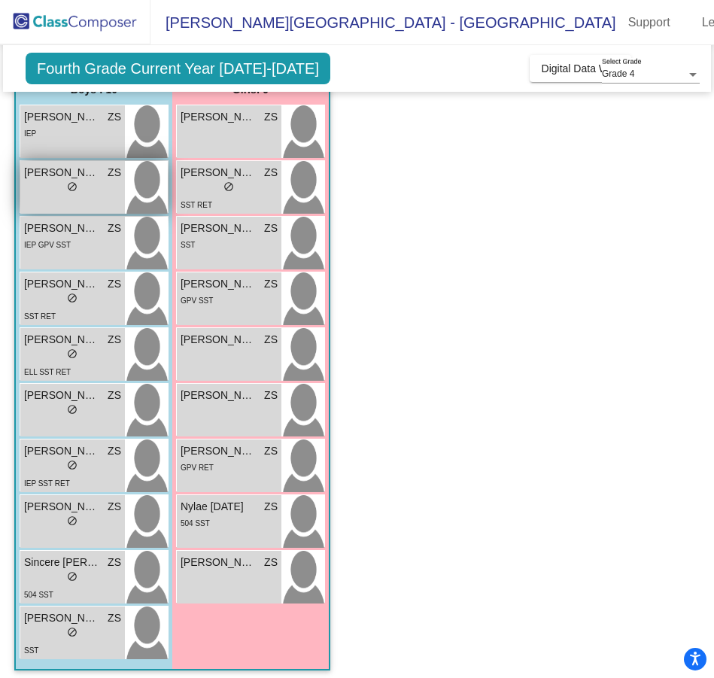
click at [40, 186] on div "lock do_not_disturb_alt" at bounding box center [72, 189] width 97 height 16
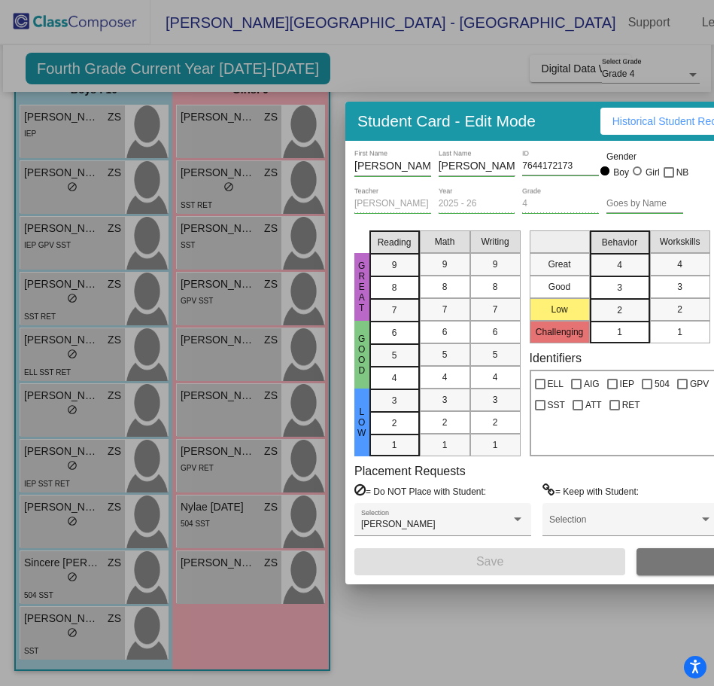
click at [498, 662] on div at bounding box center [357, 343] width 714 height 686
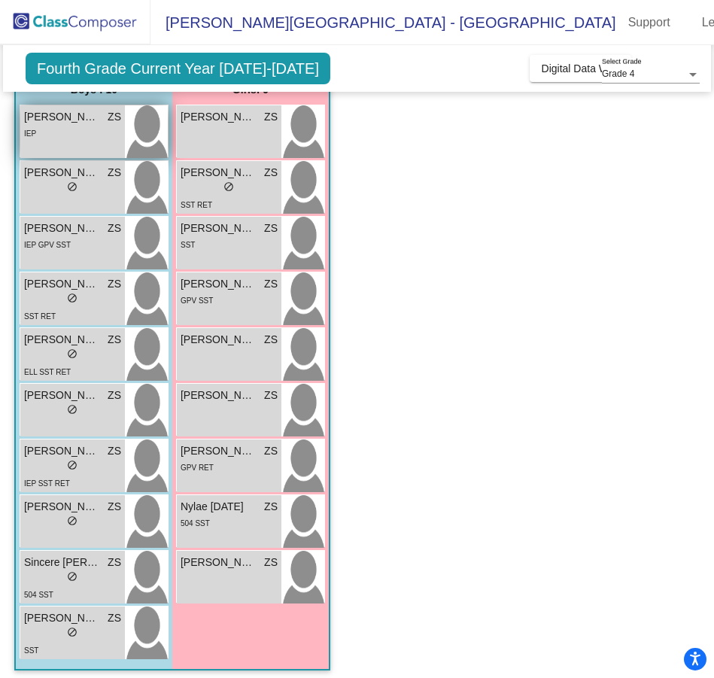
click at [42, 143] on div "[PERSON_NAME] ZS lock do_not_disturb_alt IEP" at bounding box center [72, 131] width 105 height 53
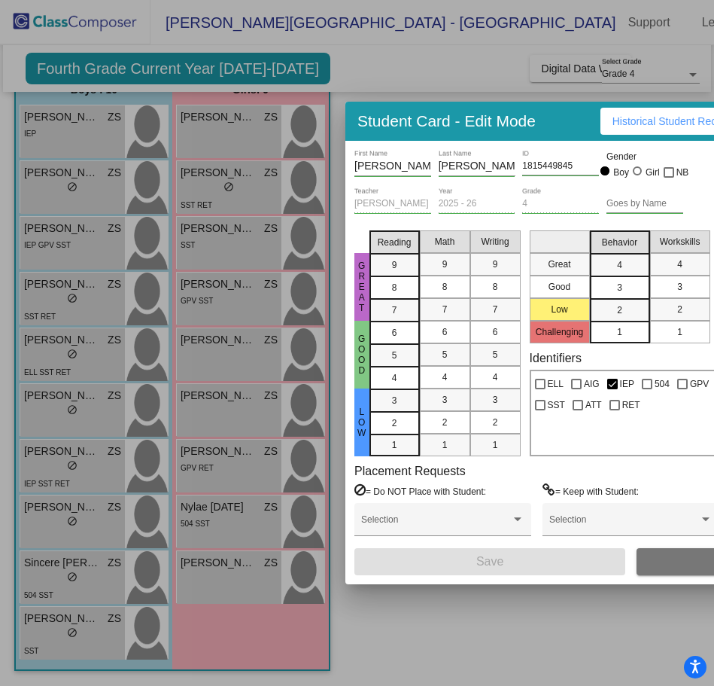
click at [620, 118] on span "Historical Student Record" at bounding box center [673, 121] width 120 height 12
click at [431, 616] on div at bounding box center [357, 343] width 714 height 686
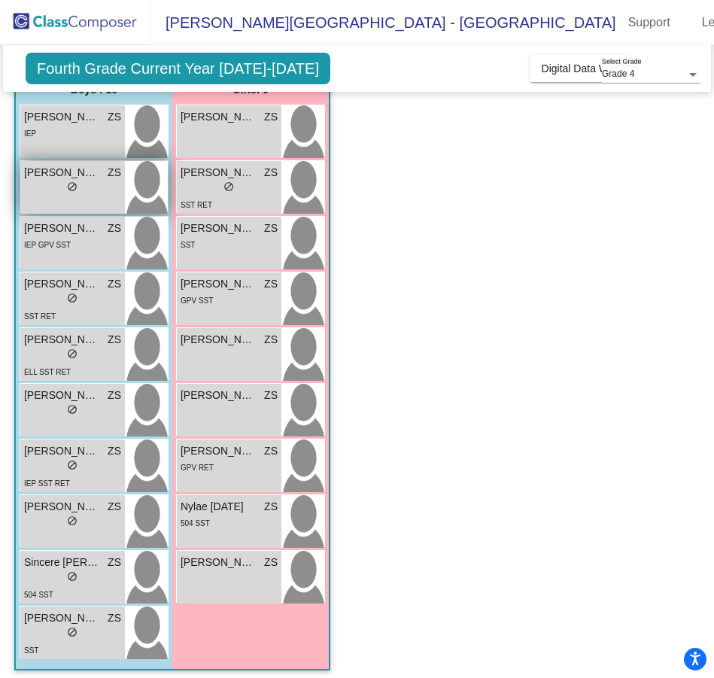
click at [29, 188] on div "lock do_not_disturb_alt" at bounding box center [72, 189] width 97 height 16
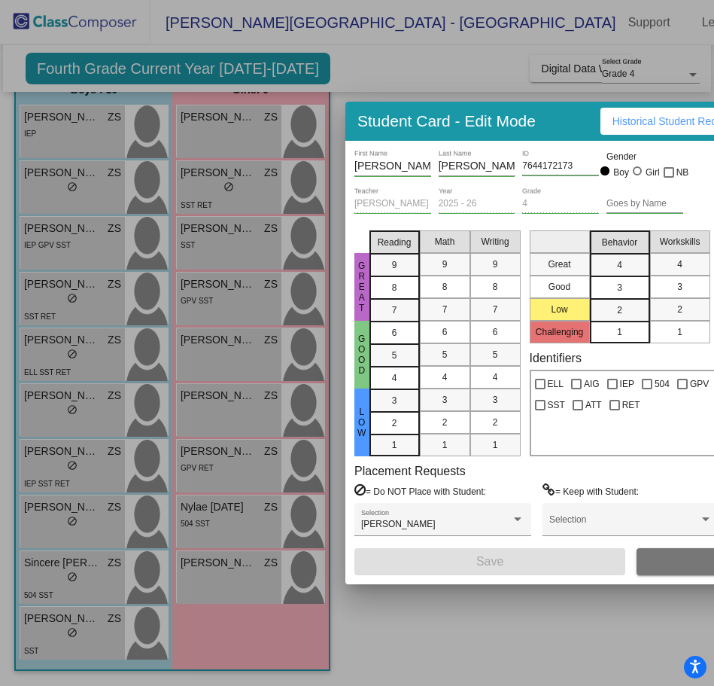
click at [676, 117] on span "Historical Student Record" at bounding box center [673, 121] width 120 height 12
click at [432, 626] on div at bounding box center [357, 343] width 714 height 686
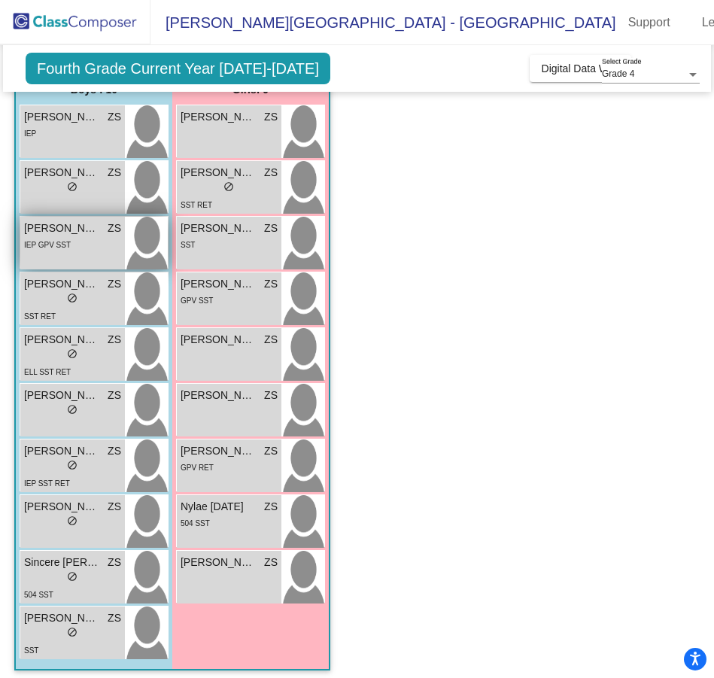
click at [49, 241] on span "IEP GPV SST" at bounding box center [47, 245] width 47 height 8
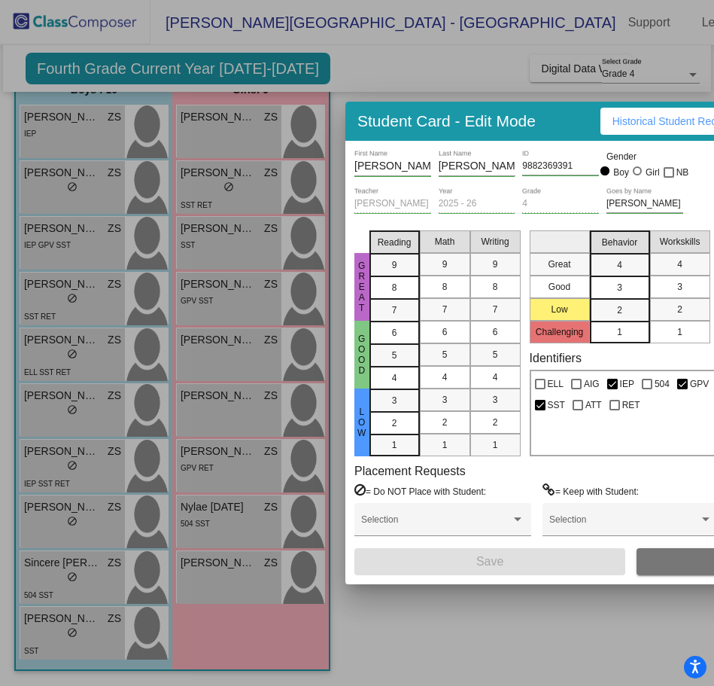
click at [635, 126] on span "Historical Student Record" at bounding box center [673, 121] width 120 height 12
click at [462, 647] on div at bounding box center [357, 343] width 714 height 686
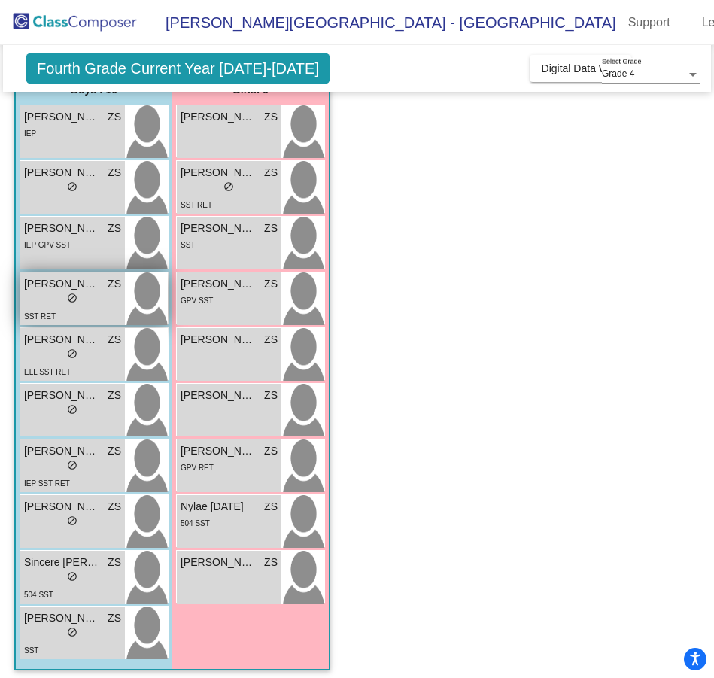
click at [50, 297] on div "lock do_not_disturb_alt" at bounding box center [72, 300] width 97 height 16
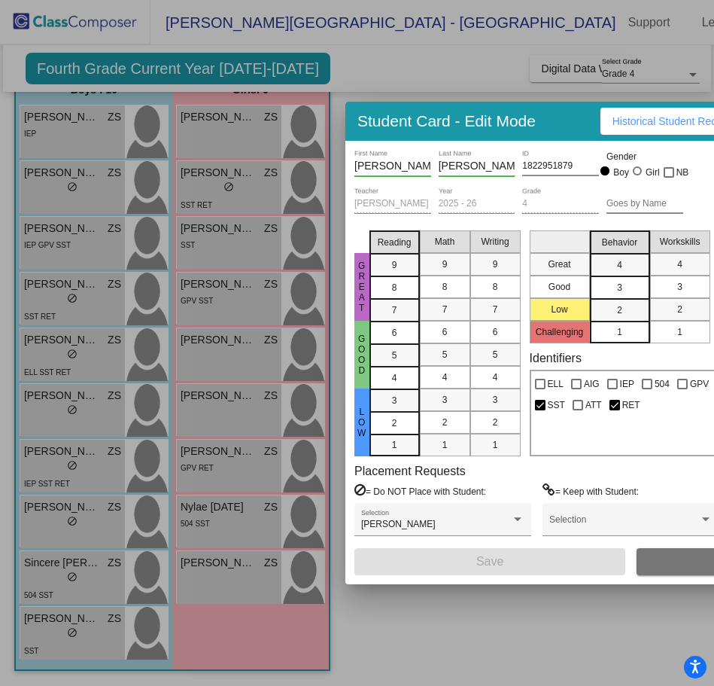
click at [650, 118] on span "Historical Student Record" at bounding box center [673, 121] width 120 height 12
click at [545, 612] on div at bounding box center [357, 343] width 714 height 686
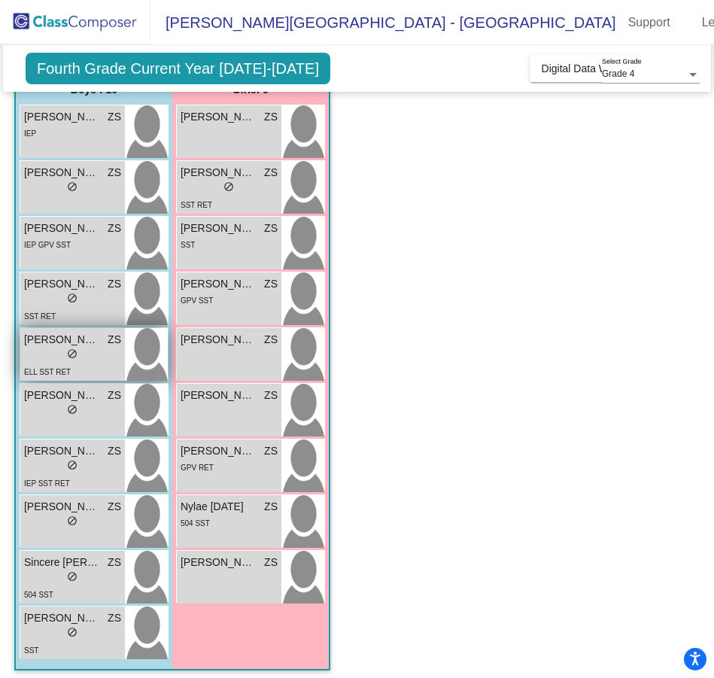
click at [28, 345] on span "[PERSON_NAME]" at bounding box center [61, 340] width 75 height 16
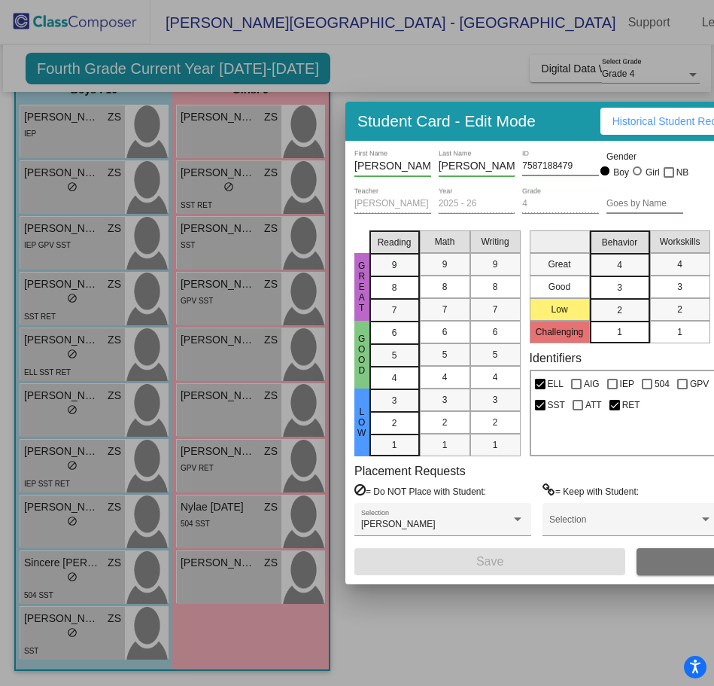
click at [665, 114] on button "Historical Student Record" at bounding box center [673, 121] width 144 height 27
click at [432, 629] on div at bounding box center [357, 343] width 714 height 686
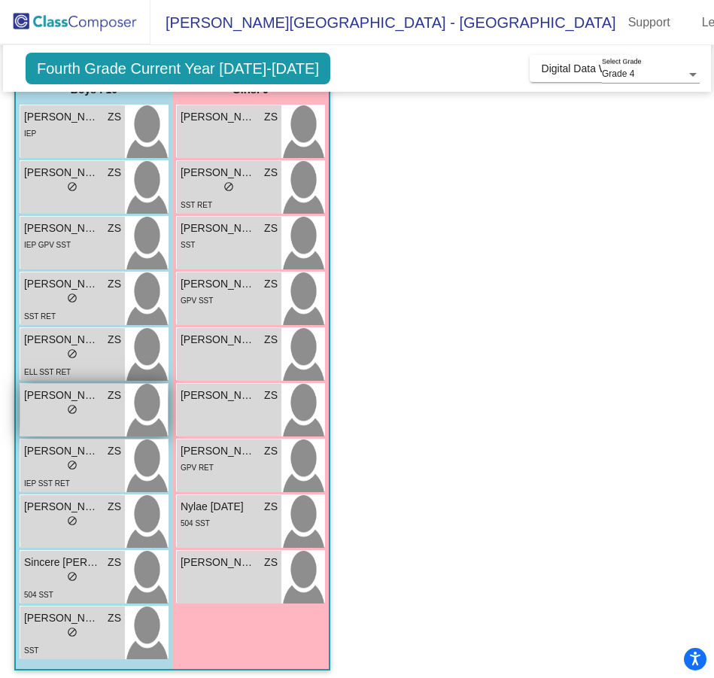
click at [39, 407] on div "lock do_not_disturb_alt" at bounding box center [72, 412] width 97 height 16
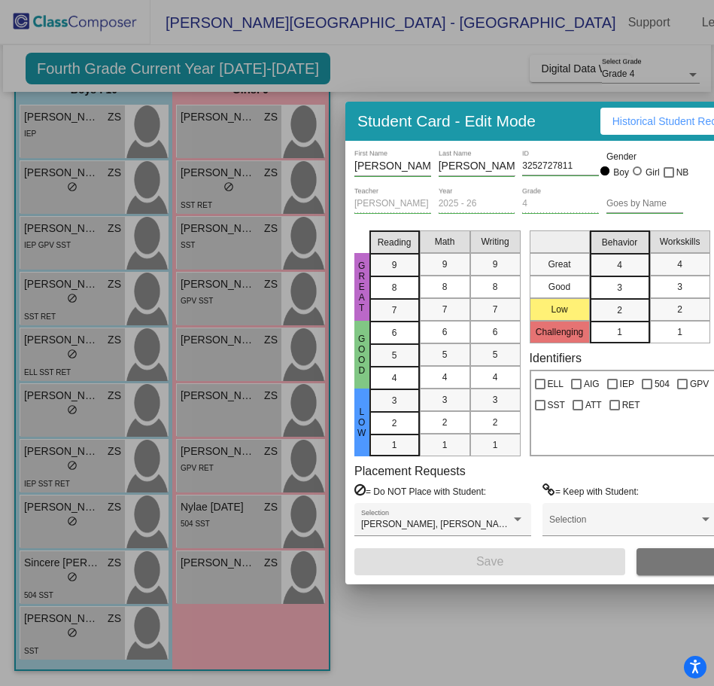
click at [641, 129] on button "Historical Student Record" at bounding box center [673, 121] width 144 height 27
click at [413, 608] on div at bounding box center [357, 343] width 714 height 686
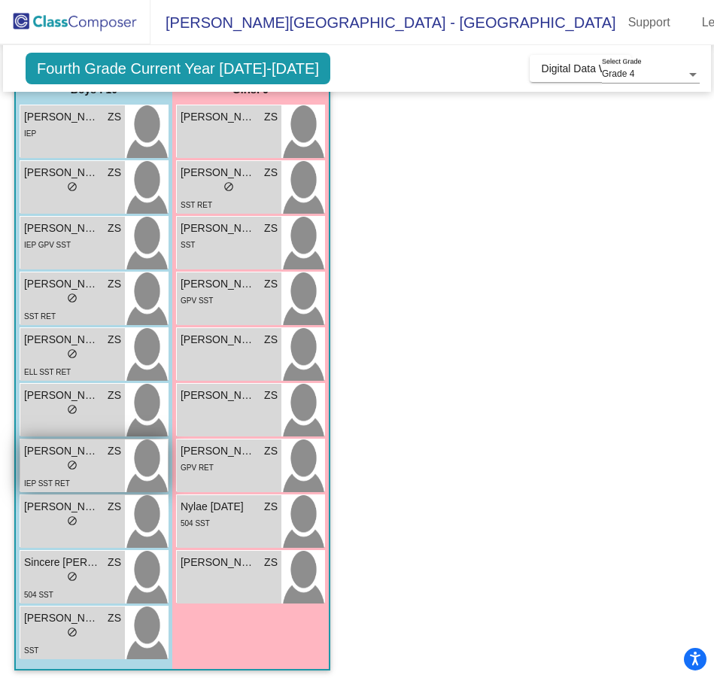
click at [41, 452] on span "[PERSON_NAME]" at bounding box center [61, 451] width 75 height 16
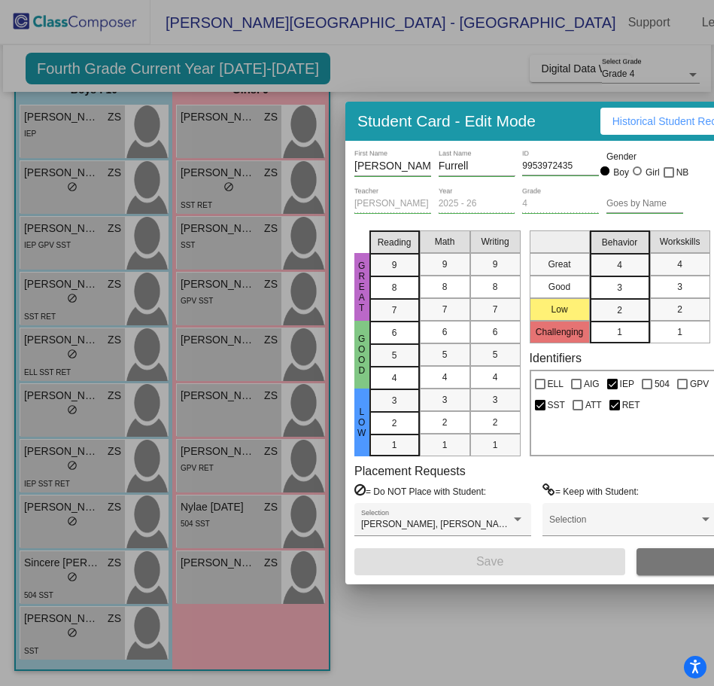
click at [646, 123] on span "Historical Student Record" at bounding box center [673, 121] width 120 height 12
click at [468, 635] on div at bounding box center [357, 343] width 714 height 686
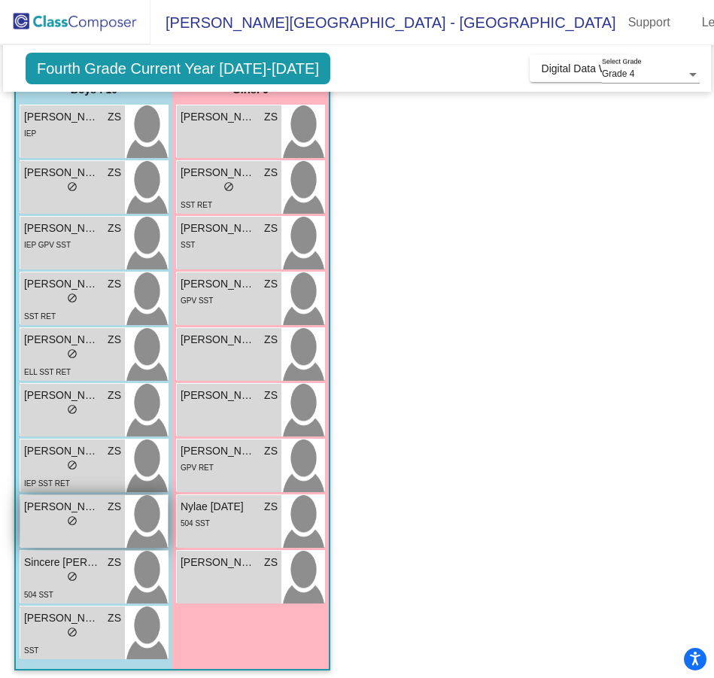
click at [34, 526] on div "lock do_not_disturb_alt" at bounding box center [72, 523] width 97 height 16
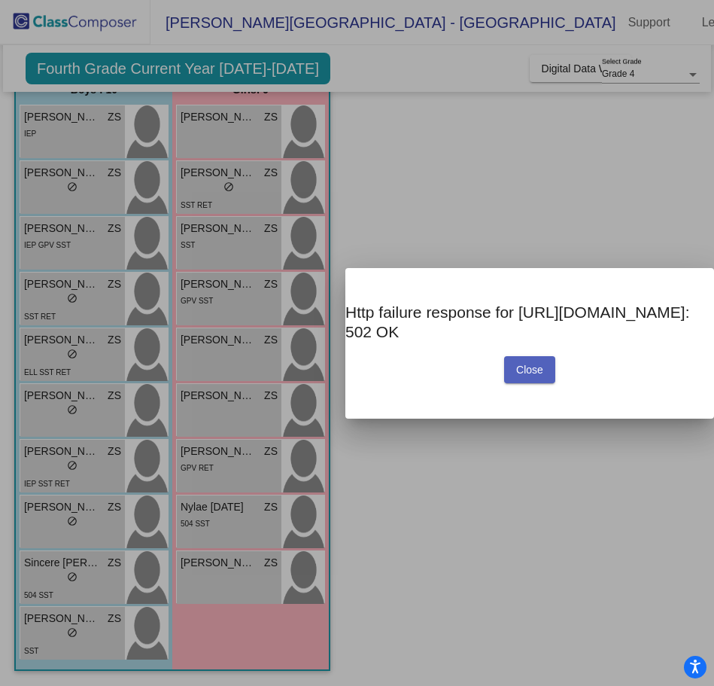
click at [544, 374] on span "Close" at bounding box center [529, 370] width 27 height 12
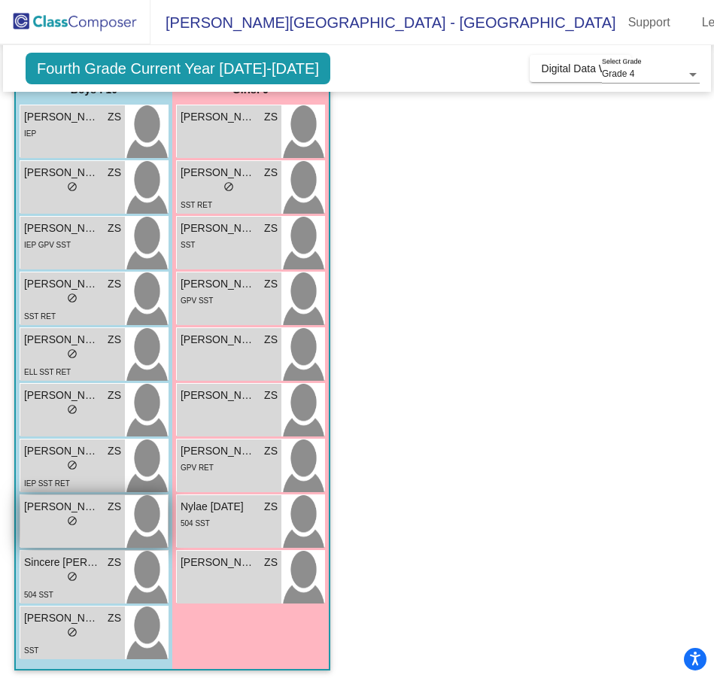
click at [40, 507] on span "[PERSON_NAME]" at bounding box center [61, 507] width 75 height 16
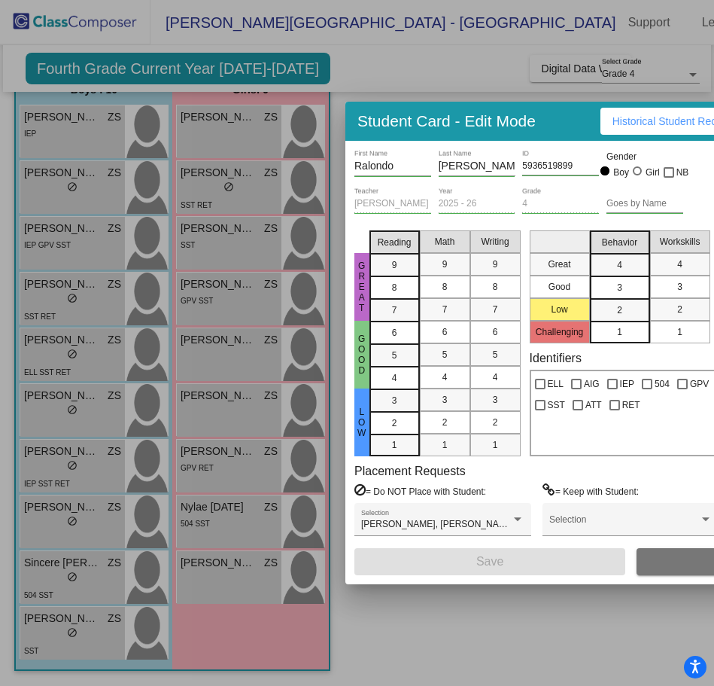
click at [661, 117] on span "Historical Student Record" at bounding box center [673, 121] width 120 height 12
click at [405, 635] on div at bounding box center [357, 343] width 714 height 686
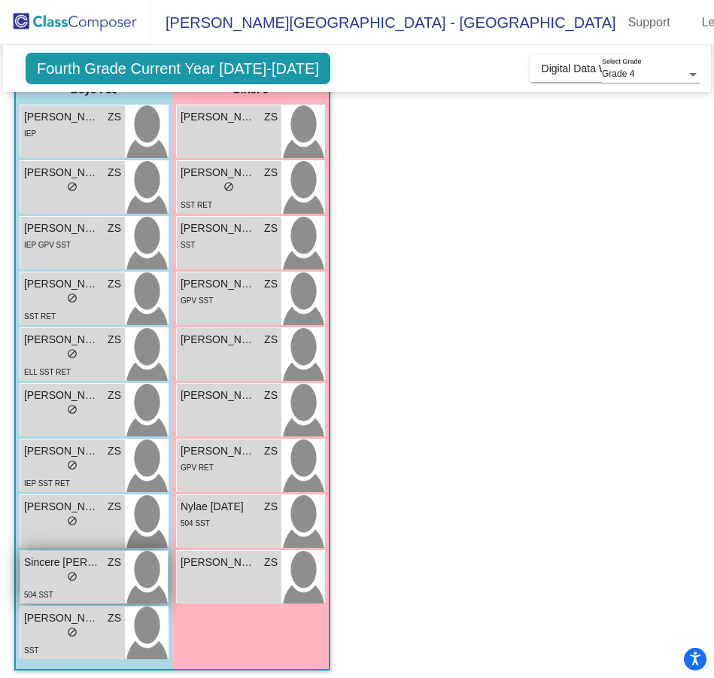
click at [43, 571] on div "lock do_not_disturb_alt" at bounding box center [72, 579] width 97 height 16
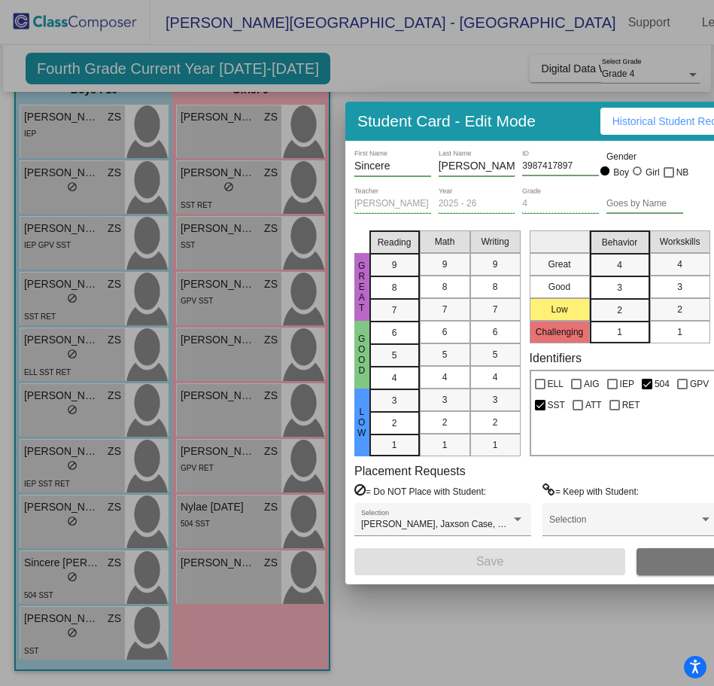
click at [646, 128] on button "Historical Student Record" at bounding box center [673, 121] width 144 height 27
click at [440, 610] on div at bounding box center [357, 343] width 714 height 686
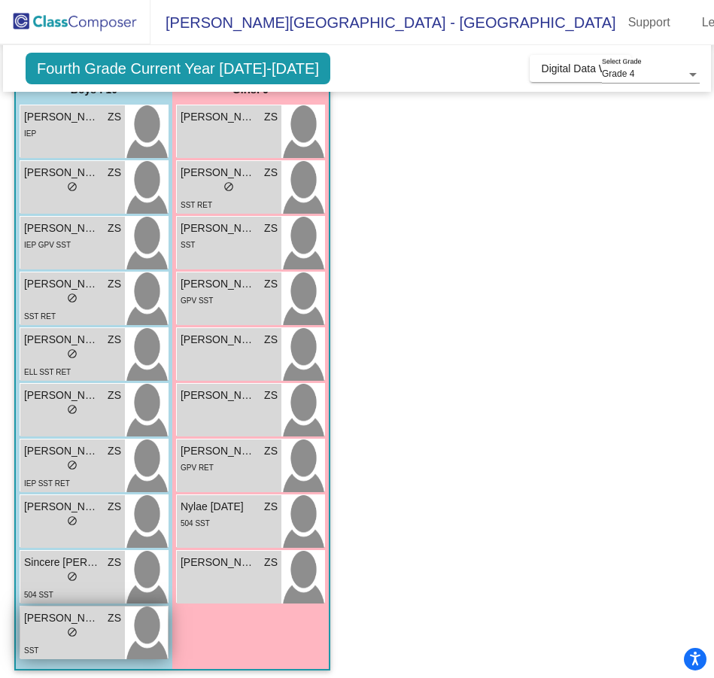
click at [37, 626] on div "lock do_not_disturb_alt" at bounding box center [72, 634] width 97 height 16
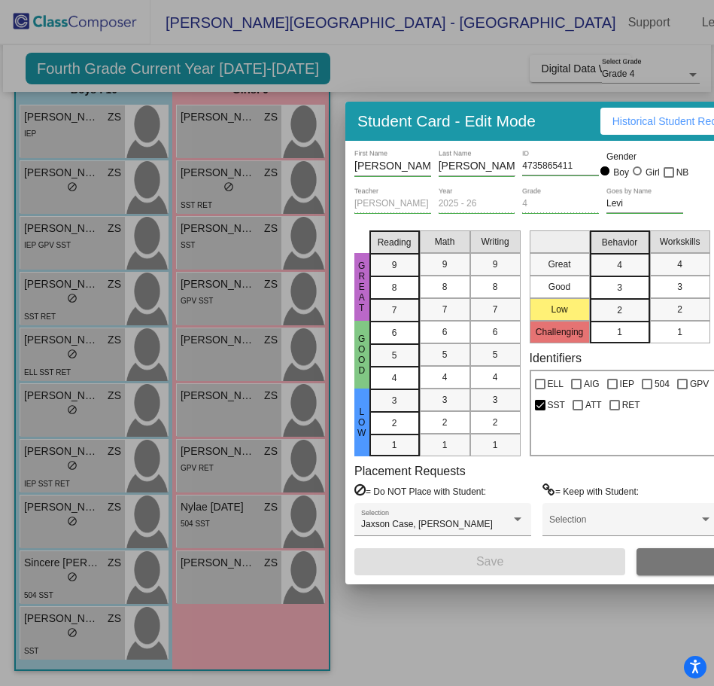
click at [646, 115] on span "Historical Student Record" at bounding box center [673, 121] width 120 height 12
click at [484, 623] on div at bounding box center [357, 343] width 714 height 686
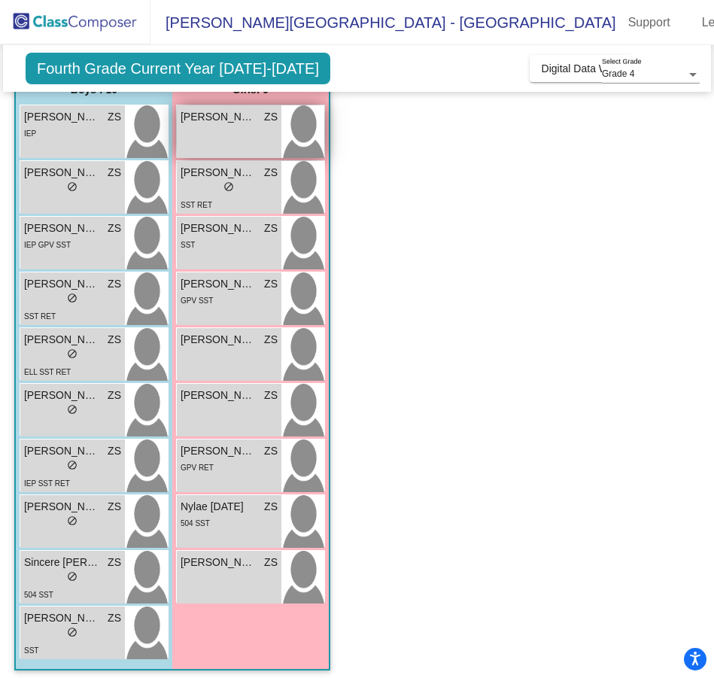
click at [201, 126] on div "[PERSON_NAME] ZS lock do_not_disturb_alt" at bounding box center [229, 131] width 105 height 53
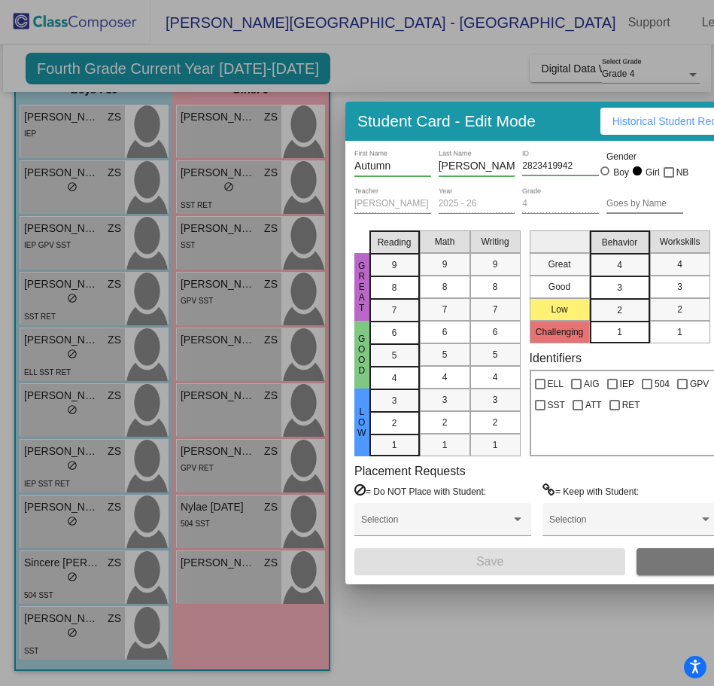
click at [638, 120] on span "Historical Student Record" at bounding box center [673, 121] width 120 height 12
click at [498, 591] on div at bounding box center [357, 343] width 714 height 686
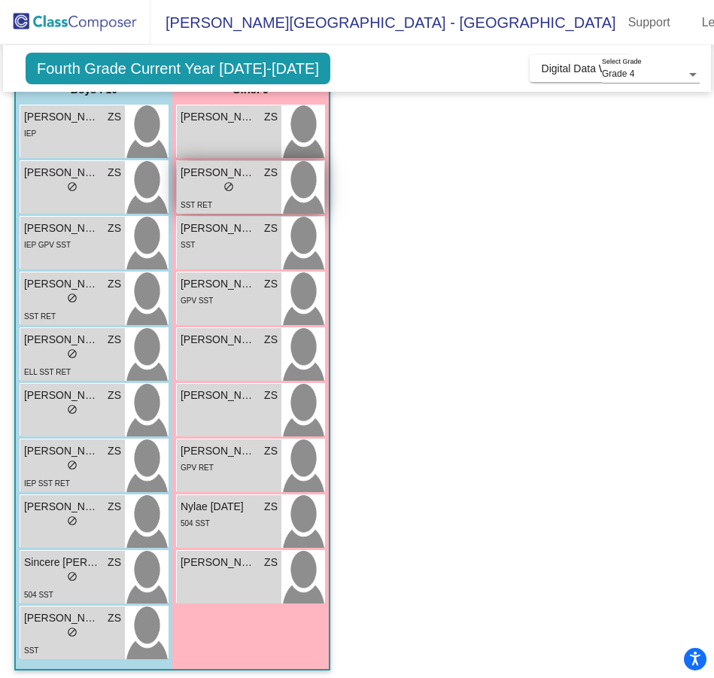
click at [203, 186] on div "lock do_not_disturb_alt" at bounding box center [229, 189] width 97 height 16
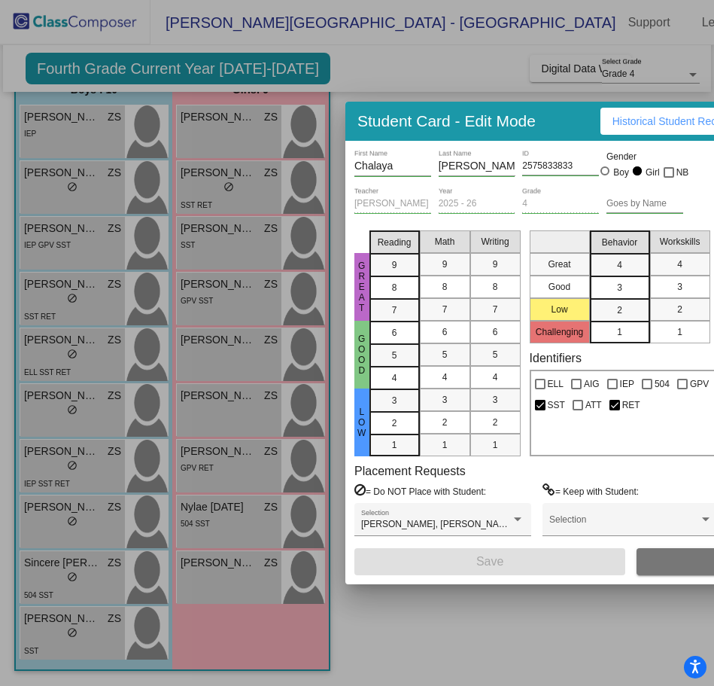
click at [633, 108] on button "Historical Student Record" at bounding box center [673, 121] width 144 height 27
click at [462, 621] on div at bounding box center [357, 343] width 714 height 686
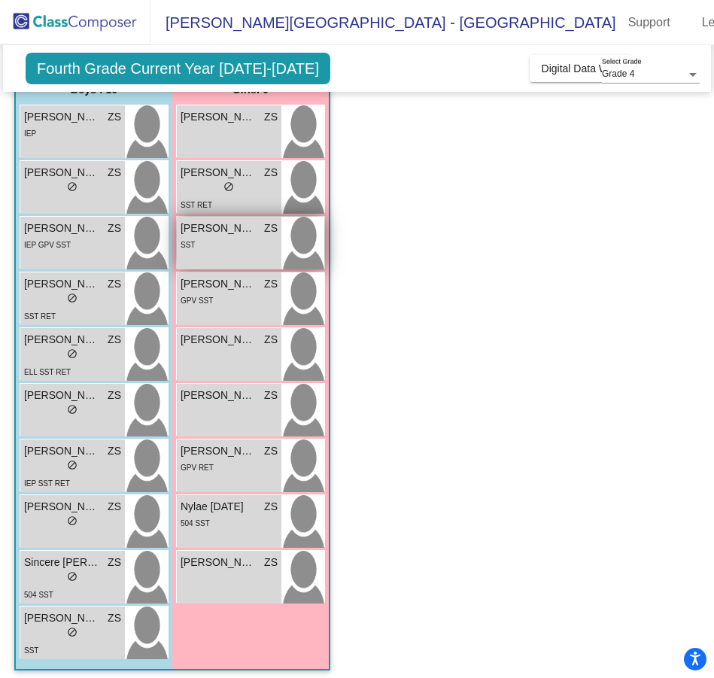
click at [228, 251] on div "SST" at bounding box center [229, 244] width 97 height 16
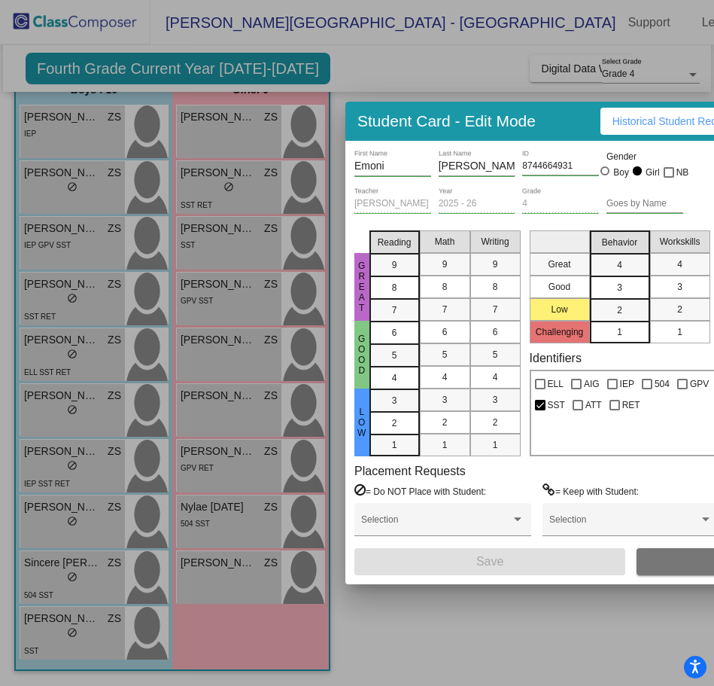
click at [664, 123] on span "Historical Student Record" at bounding box center [673, 121] width 120 height 12
click at [450, 620] on div at bounding box center [357, 343] width 714 height 686
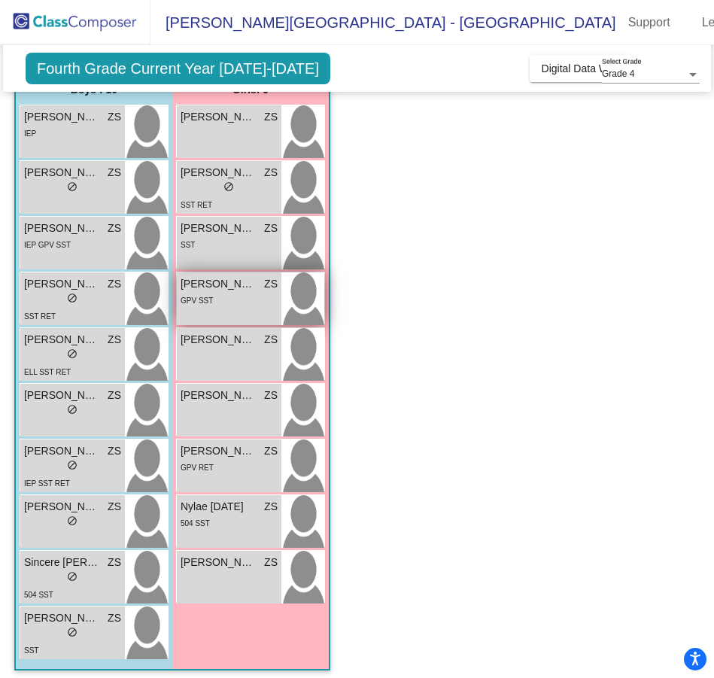
click at [215, 294] on div "GPV SST" at bounding box center [229, 300] width 97 height 16
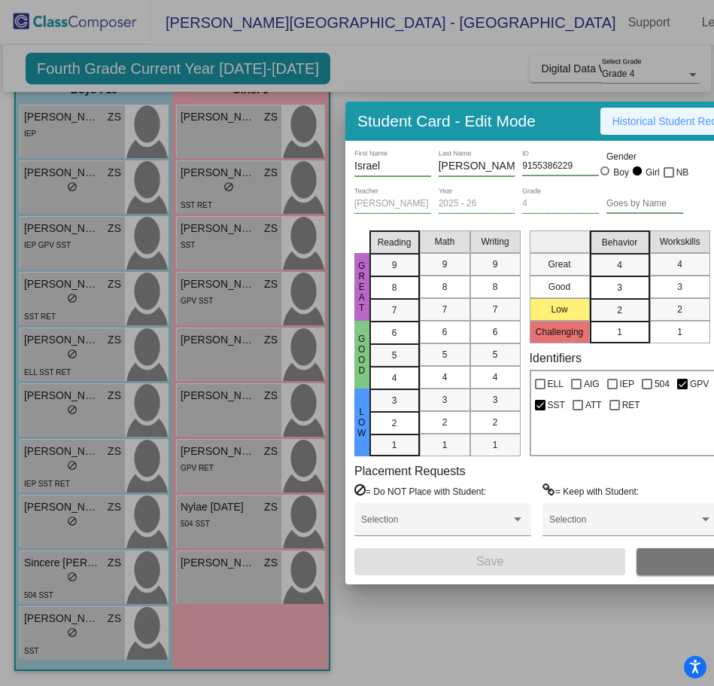
click at [636, 111] on button "Historical Student Record" at bounding box center [673, 121] width 144 height 27
click at [482, 637] on div at bounding box center [357, 343] width 714 height 686
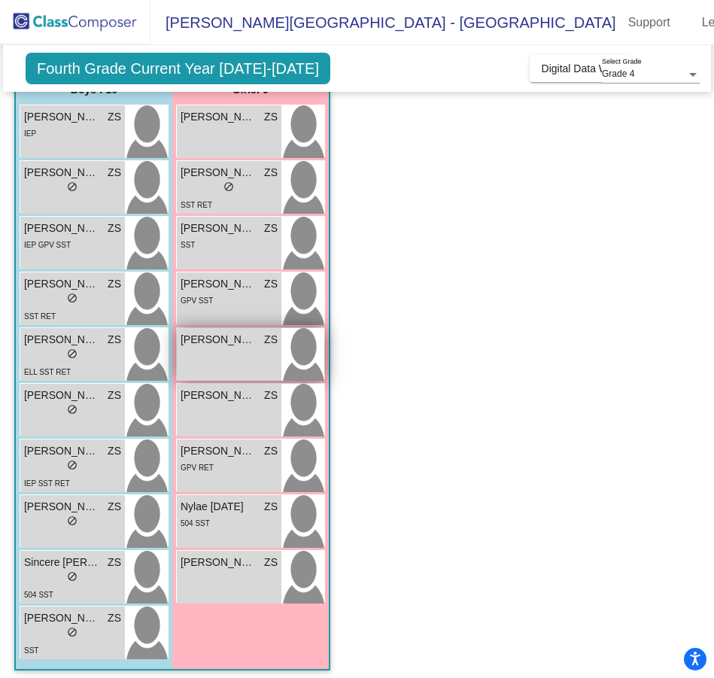
click at [220, 361] on div "[PERSON_NAME] ZS lock do_not_disturb_alt" at bounding box center [229, 354] width 105 height 53
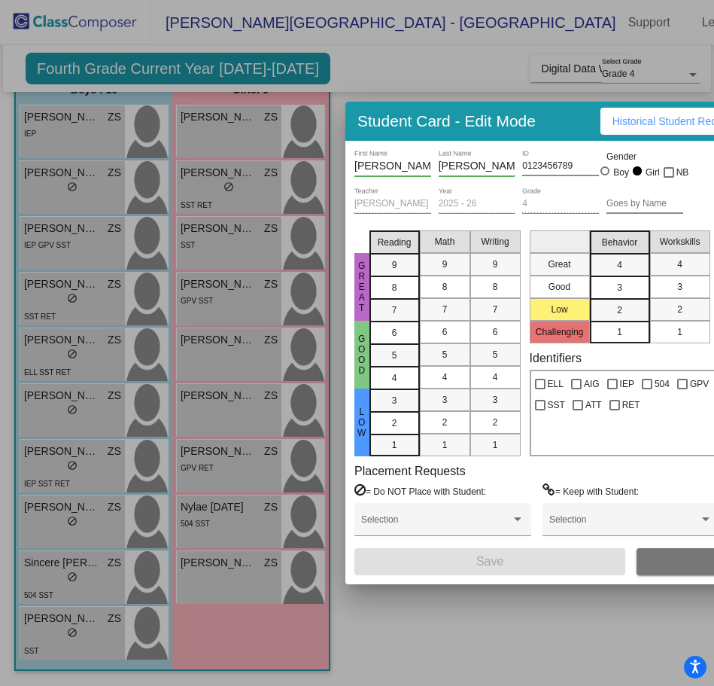
click at [630, 115] on span "Historical Student Record" at bounding box center [673, 121] width 120 height 12
click at [478, 613] on div at bounding box center [357, 343] width 714 height 686
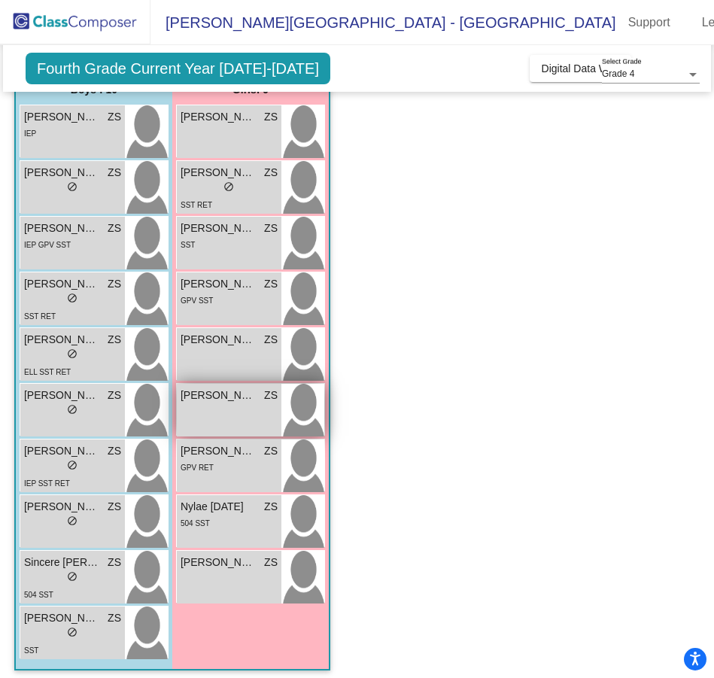
click at [193, 405] on div "[PERSON_NAME] ZS lock do_not_disturb_alt" at bounding box center [229, 410] width 105 height 53
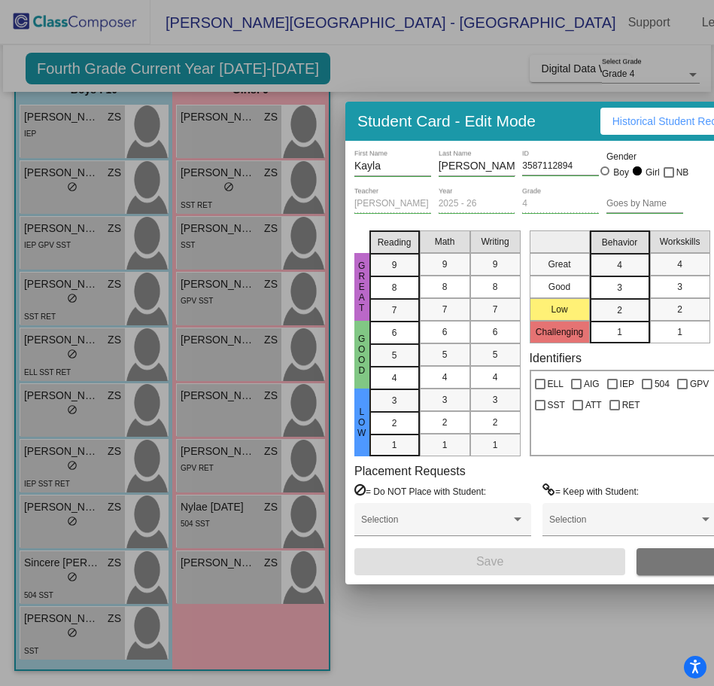
click at [635, 125] on span "Historical Student Record" at bounding box center [673, 121] width 120 height 12
click at [471, 601] on div at bounding box center [357, 343] width 714 height 686
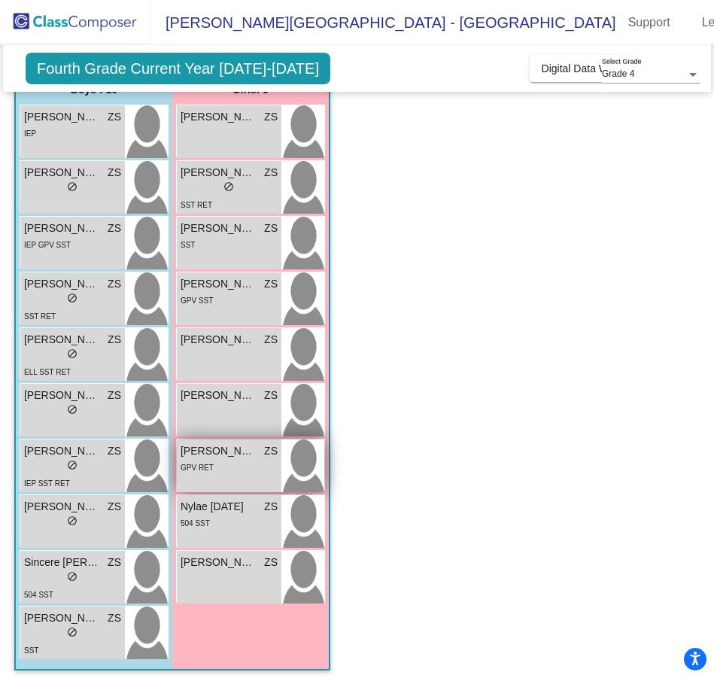
click at [239, 459] on div "GPV RET" at bounding box center [229, 467] width 97 height 16
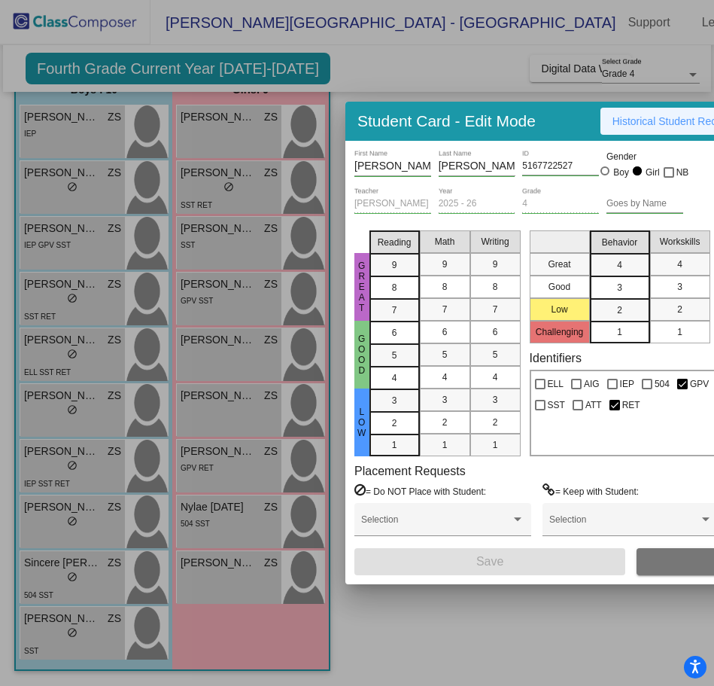
click at [651, 115] on span "Historical Student Record" at bounding box center [673, 121] width 120 height 12
click at [439, 604] on div at bounding box center [357, 343] width 714 height 686
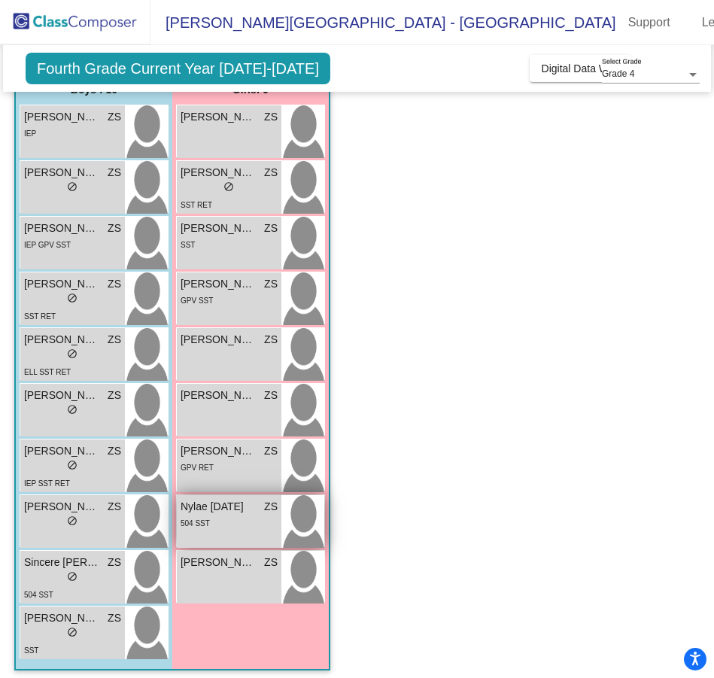
click at [220, 521] on div "504 SST" at bounding box center [229, 523] width 97 height 16
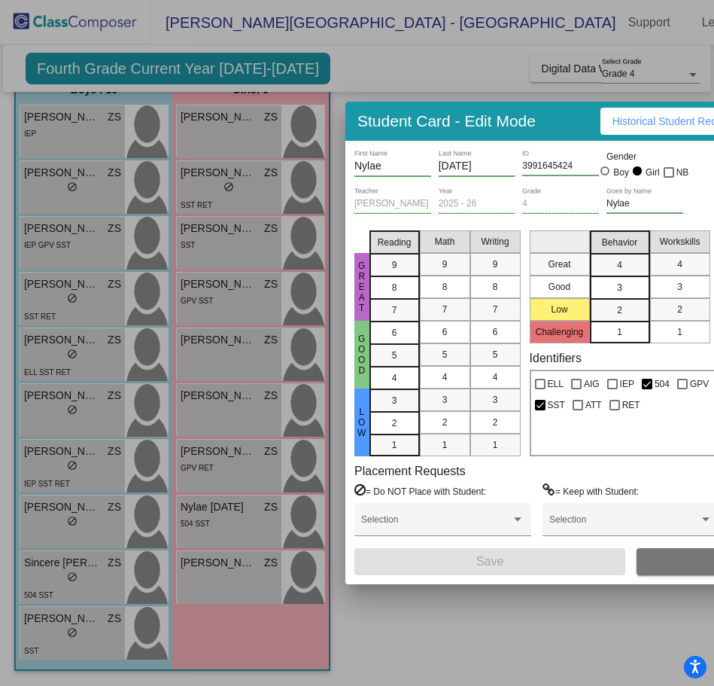
click at [644, 128] on button "Historical Student Record" at bounding box center [673, 121] width 144 height 27
click at [443, 649] on div at bounding box center [357, 343] width 714 height 686
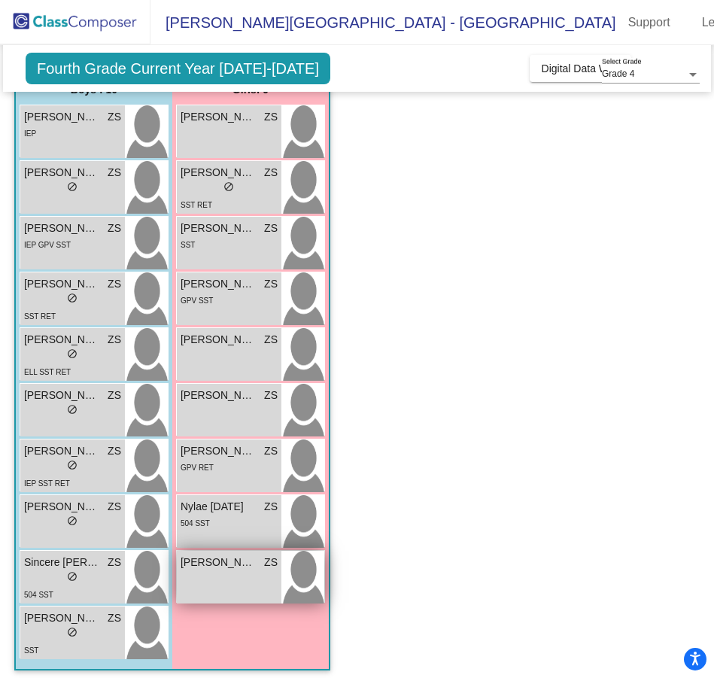
click at [204, 575] on div "[PERSON_NAME] ZS lock do_not_disturb_alt" at bounding box center [229, 577] width 105 height 53
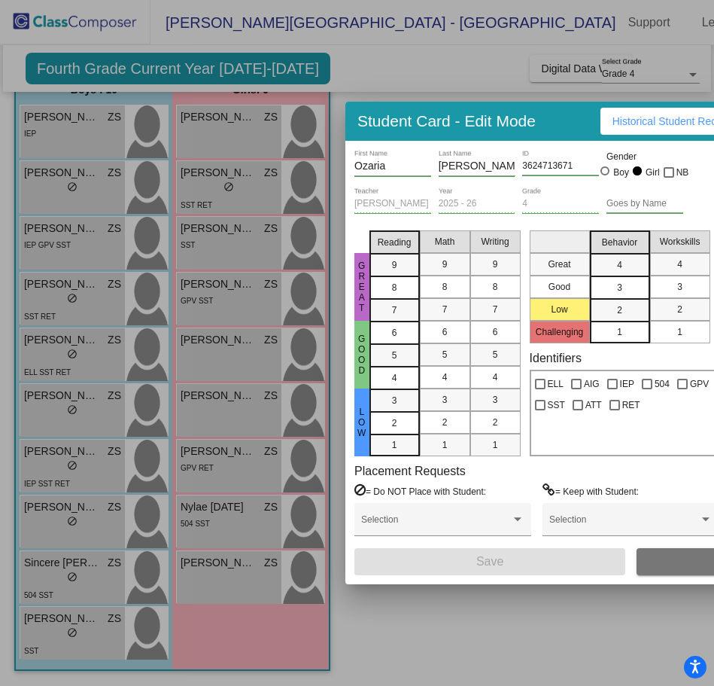
click at [636, 128] on button "Historical Student Record" at bounding box center [673, 121] width 144 height 27
click at [488, 623] on div at bounding box center [357, 343] width 714 height 686
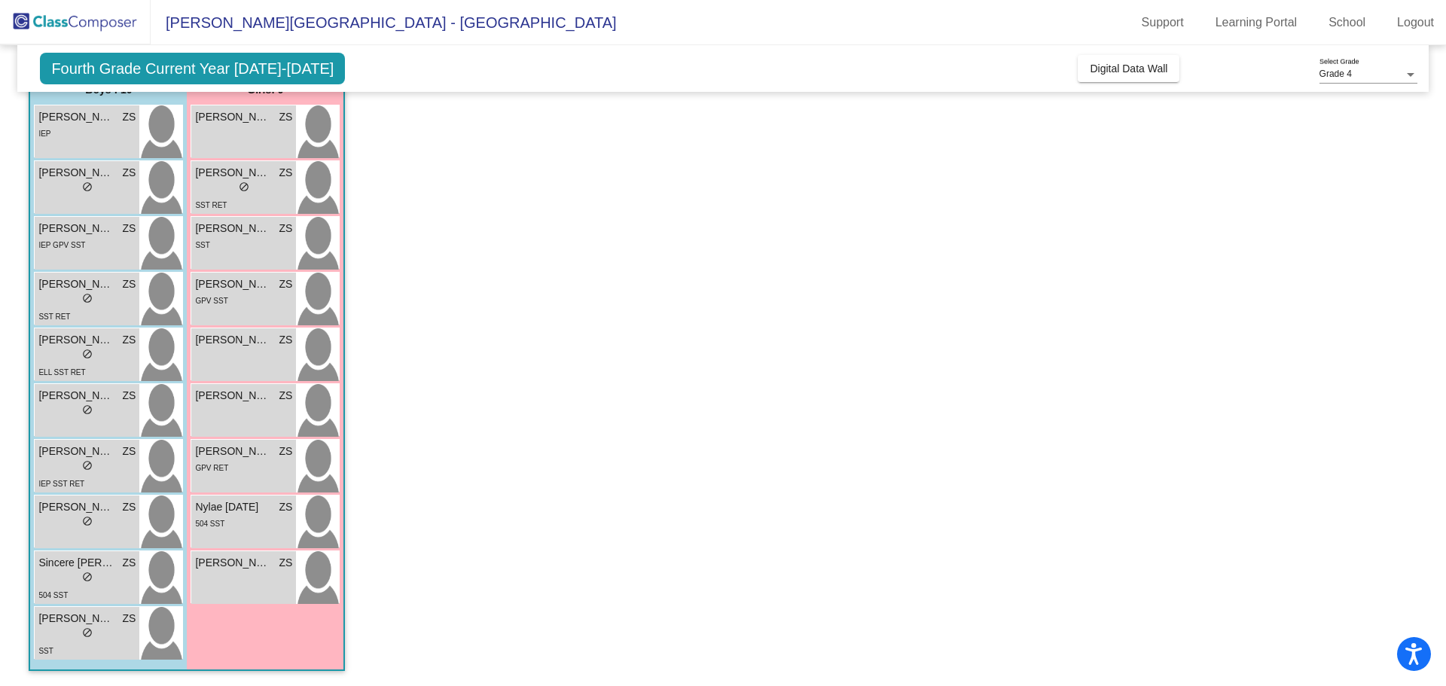
scroll to position [136, 0]
